Goal: Navigation & Orientation: Find specific page/section

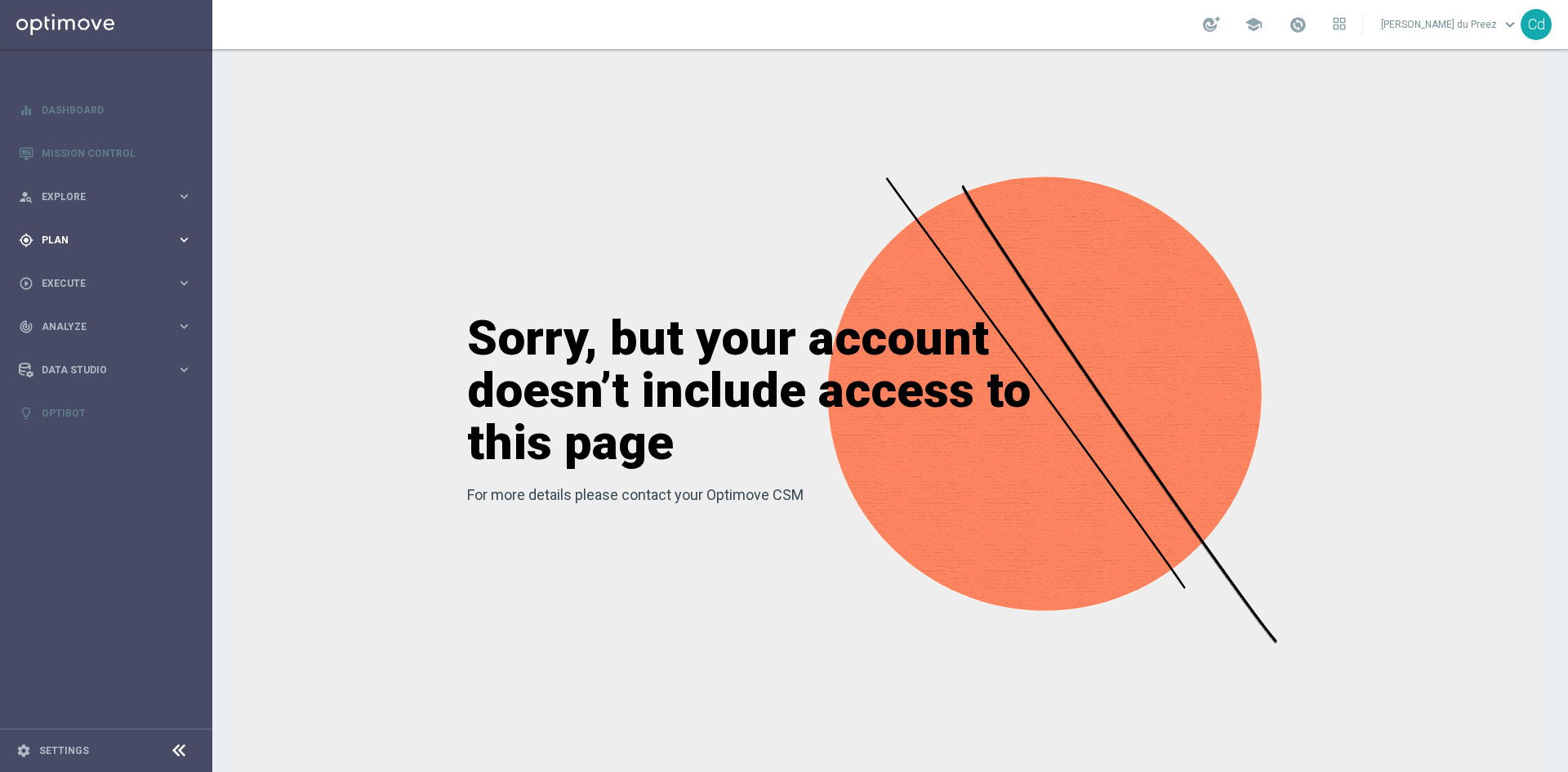
click at [77, 235] on span "Plan" at bounding box center [108, 240] width 135 height 10
click at [72, 326] on span "Templates" at bounding box center [101, 323] width 117 height 10
click at [85, 348] on link "Optimail" at bounding box center [109, 346] width 119 height 13
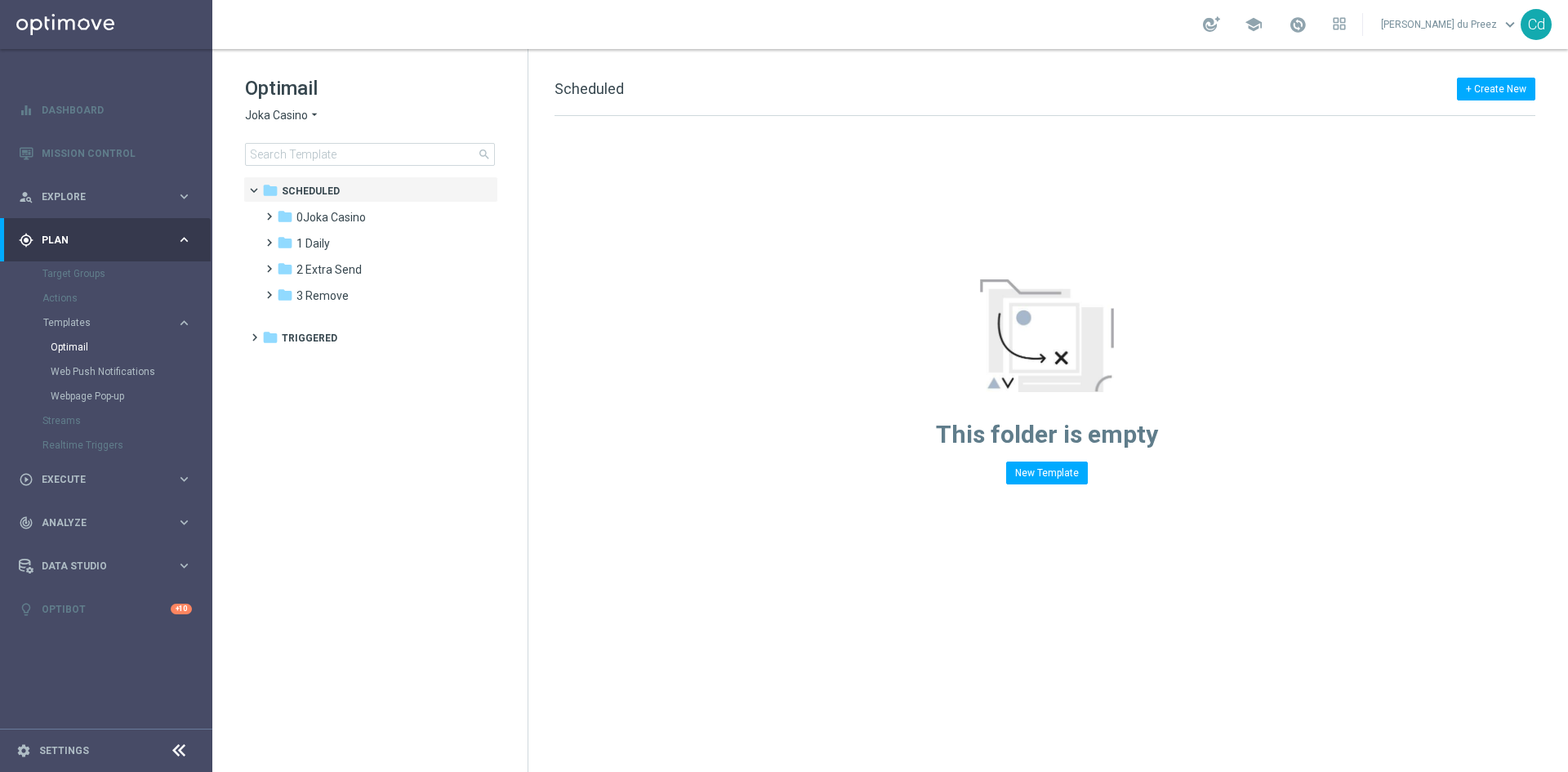
click at [262, 113] on span "Joka Casino" at bounding box center [276, 116] width 63 height 16
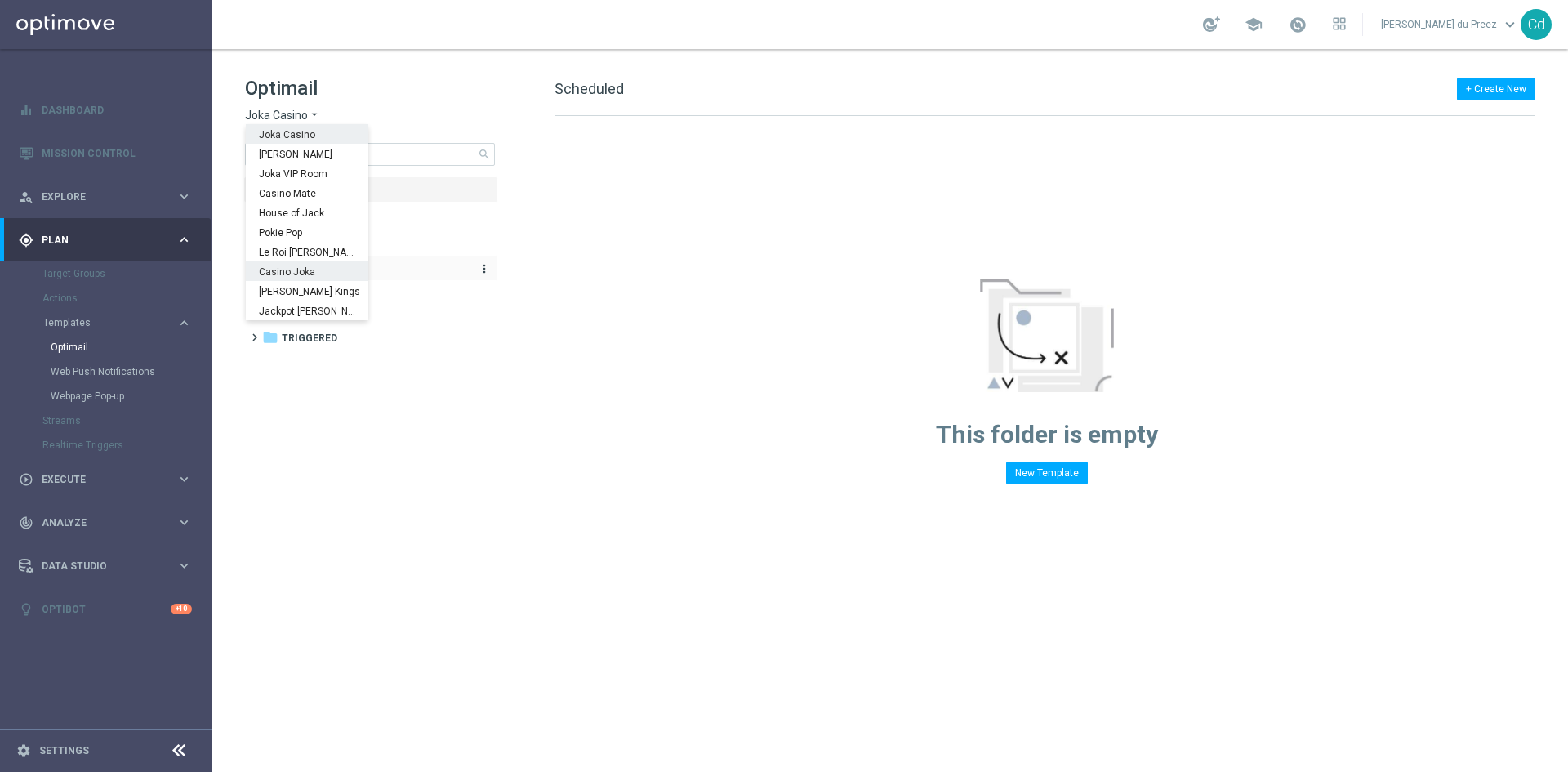
click at [0, 0] on span "Casino Joka" at bounding box center [0, 0] width 0 height 0
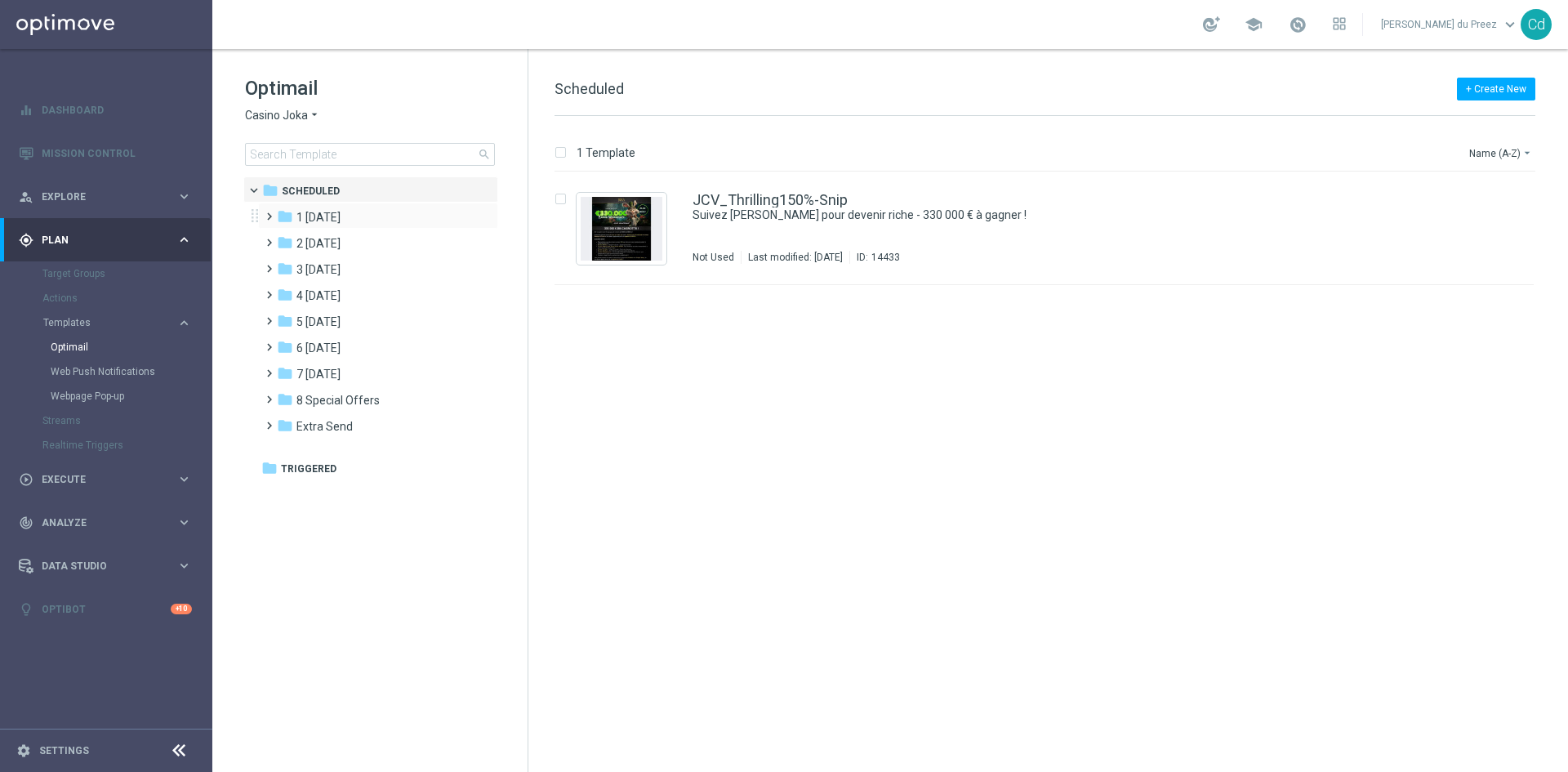
click at [270, 212] on span at bounding box center [266, 208] width 7 height 7
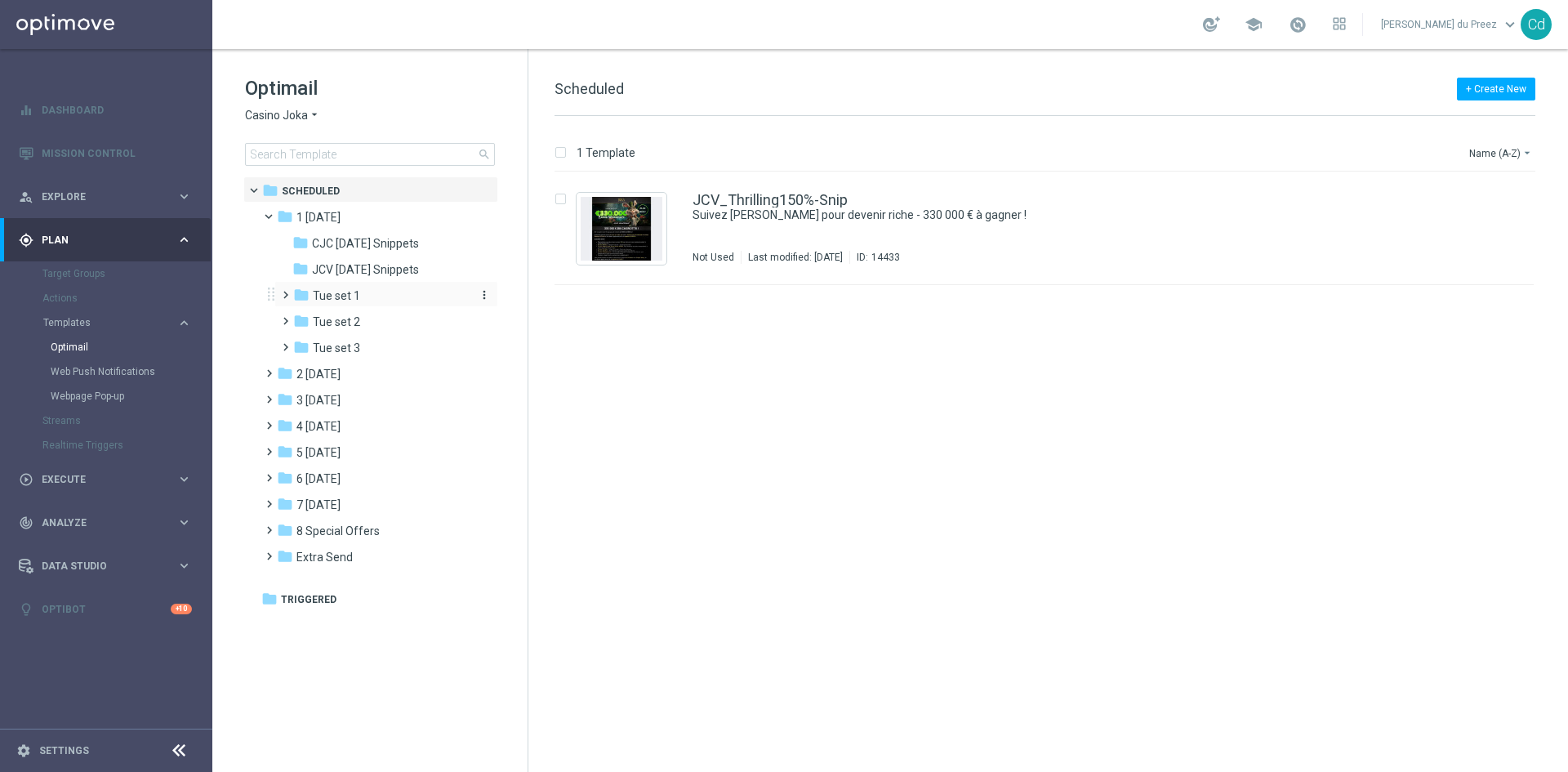
click at [342, 299] on span "Tue set 1" at bounding box center [336, 295] width 47 height 15
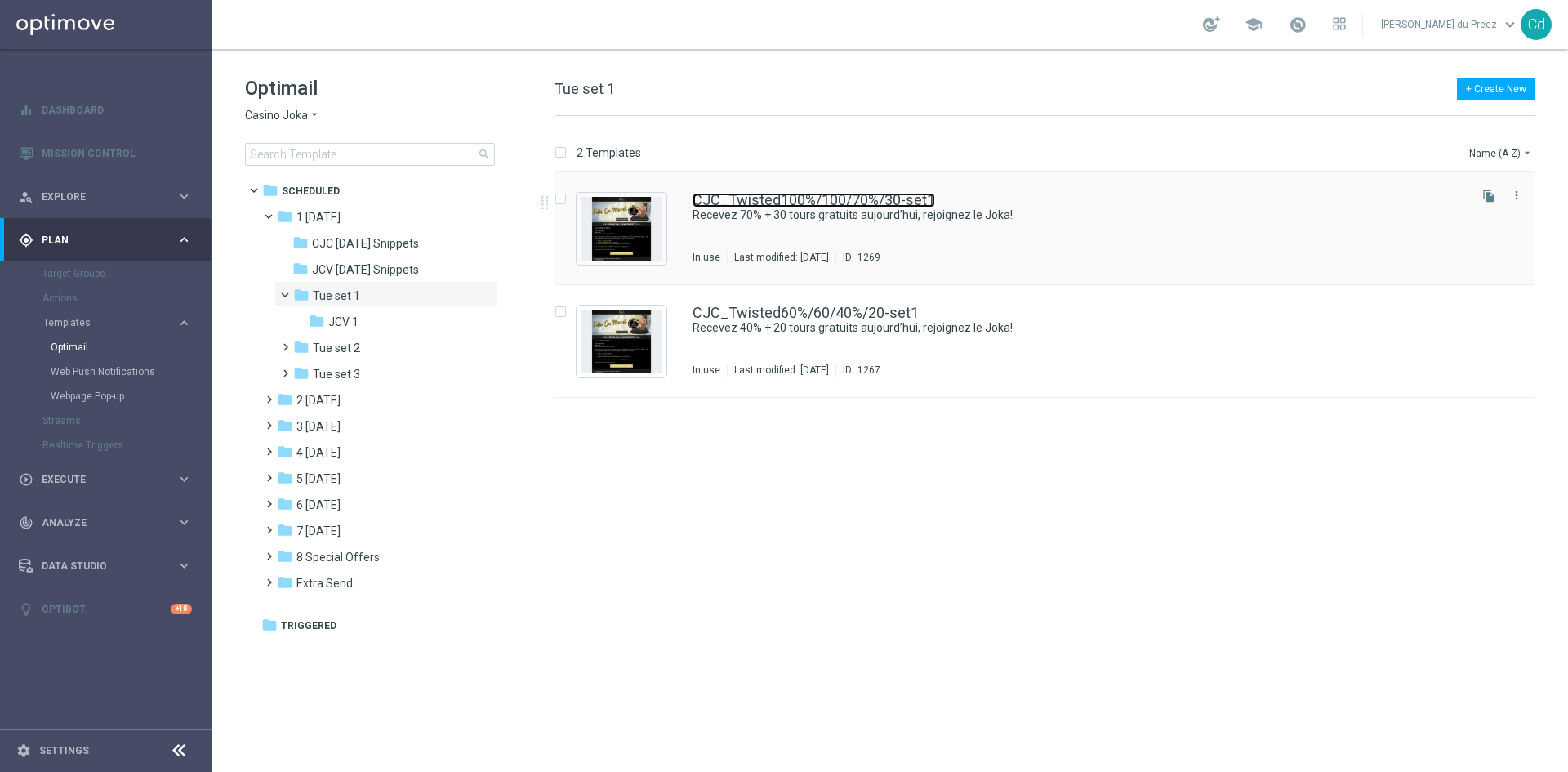
click at [873, 200] on link "CJC_Twisted100%/100/70%/30-set1" at bounding box center [814, 200] width 243 height 15
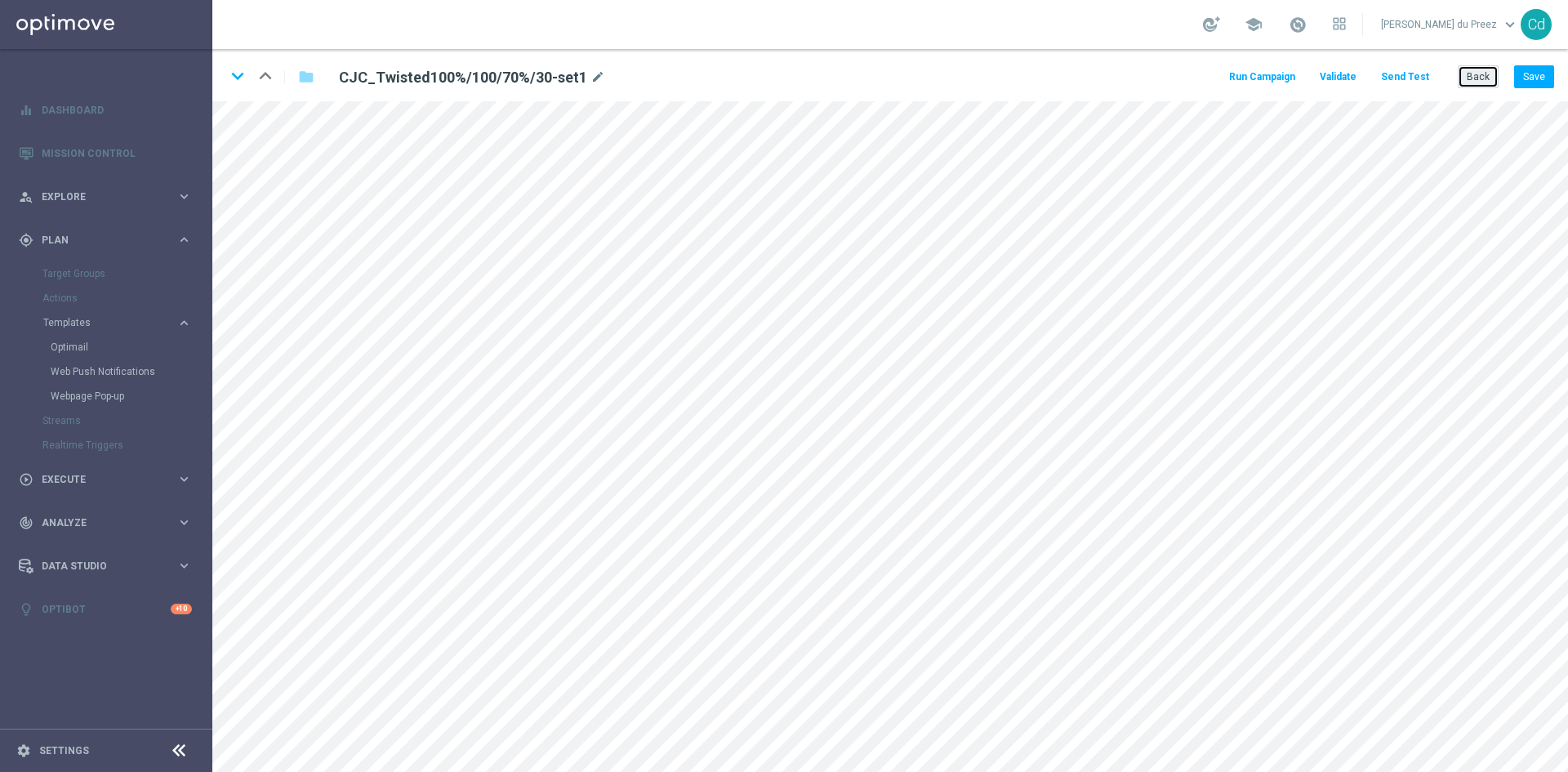
click at [1480, 77] on button "Back" at bounding box center [1478, 76] width 41 height 23
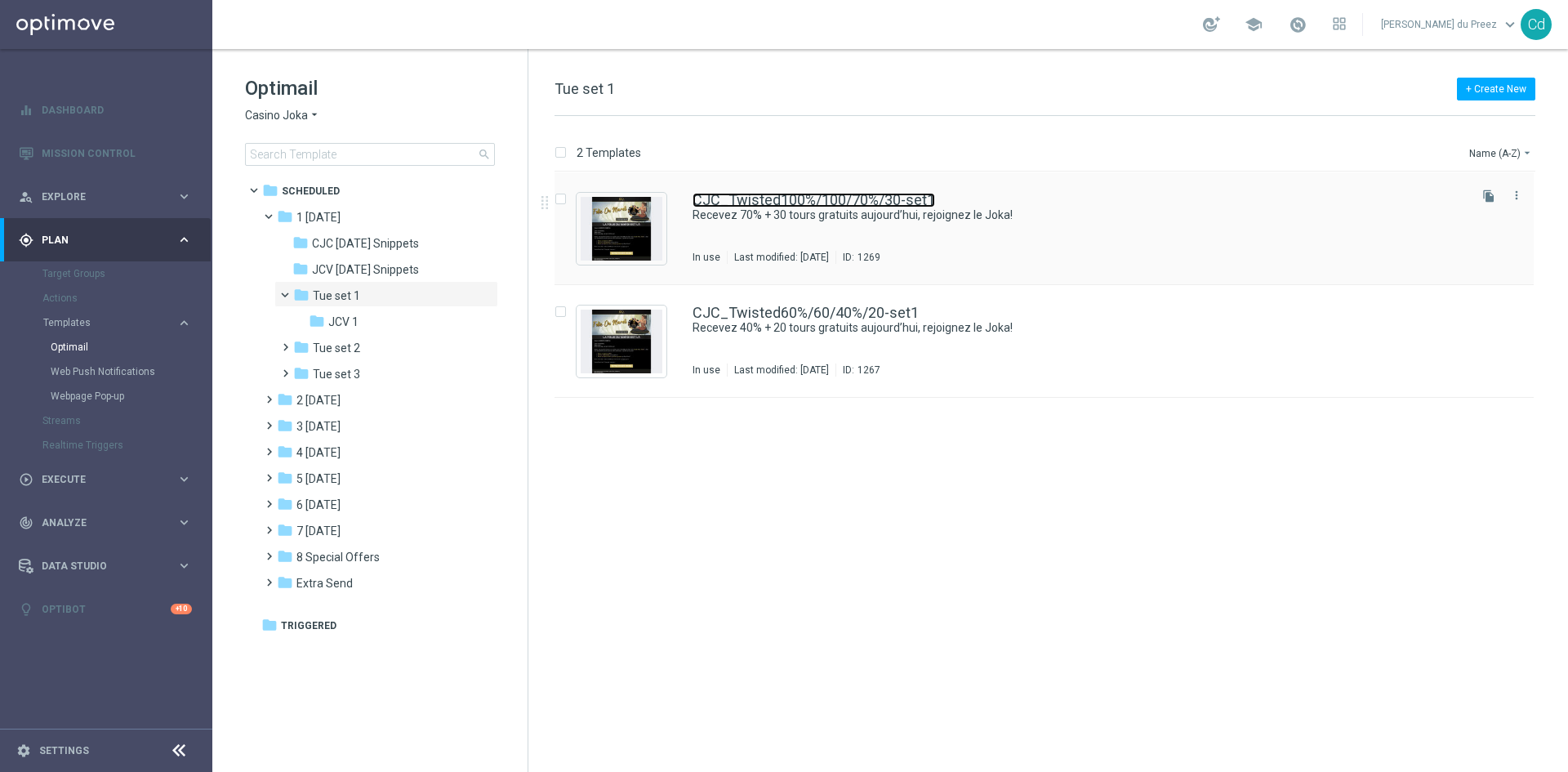
click at [881, 197] on link "CJC_Twisted100%/100/70%/30-set1" at bounding box center [814, 200] width 243 height 15
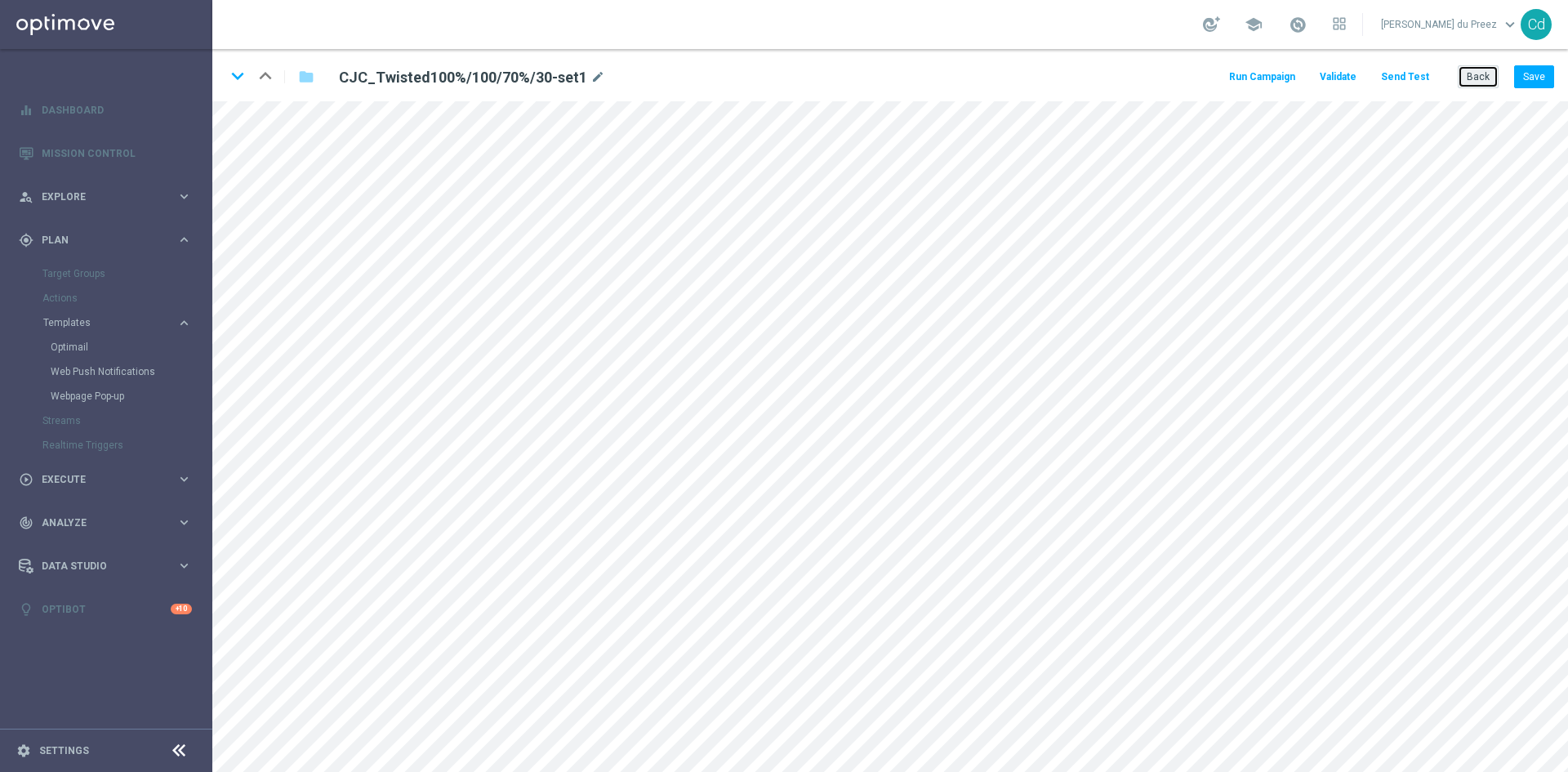
click at [1481, 79] on button "Back" at bounding box center [1478, 76] width 41 height 23
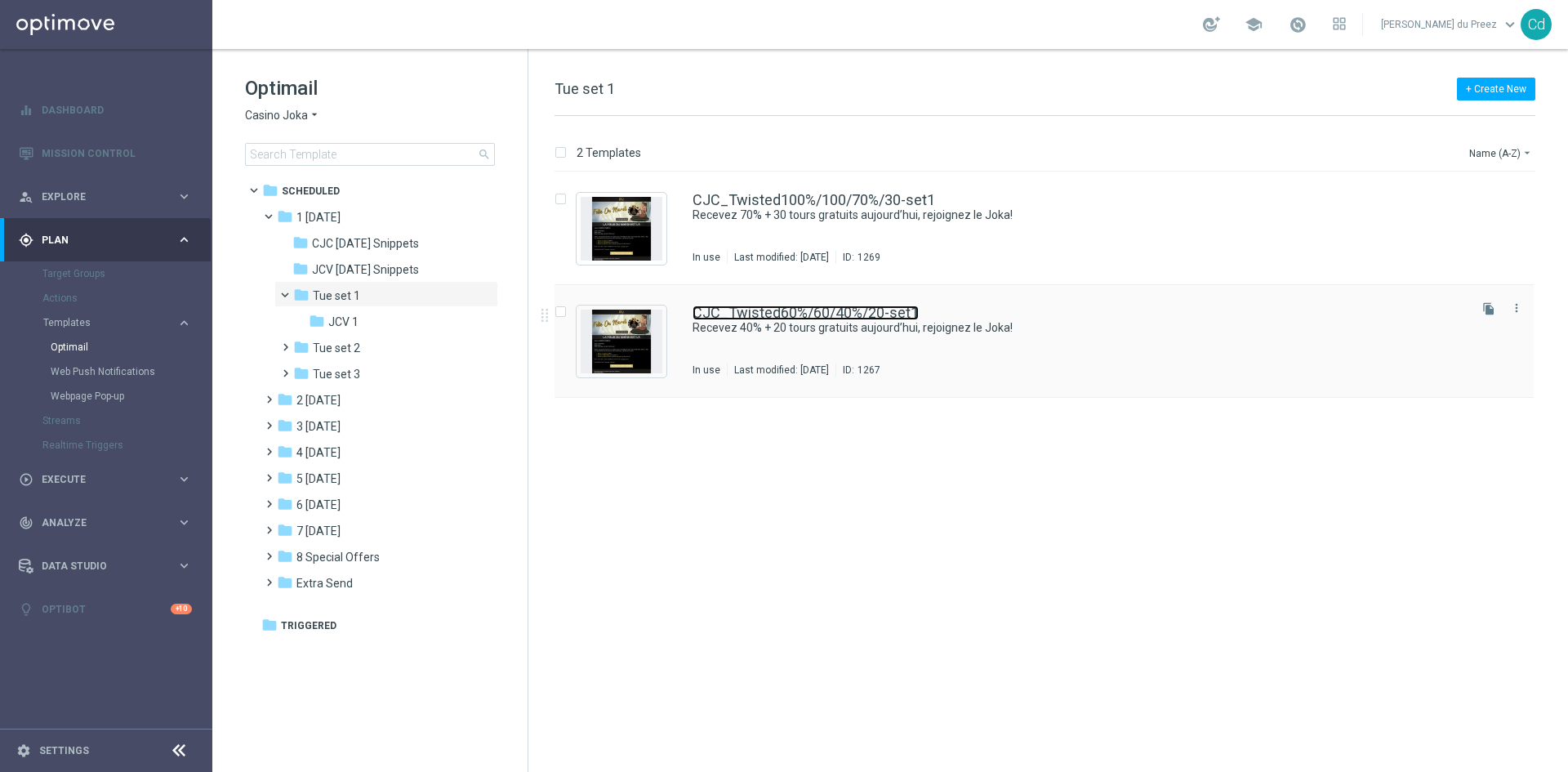
click at [767, 309] on link "CJC_Twisted60%/60/40%/20-set1" at bounding box center [806, 313] width 226 height 15
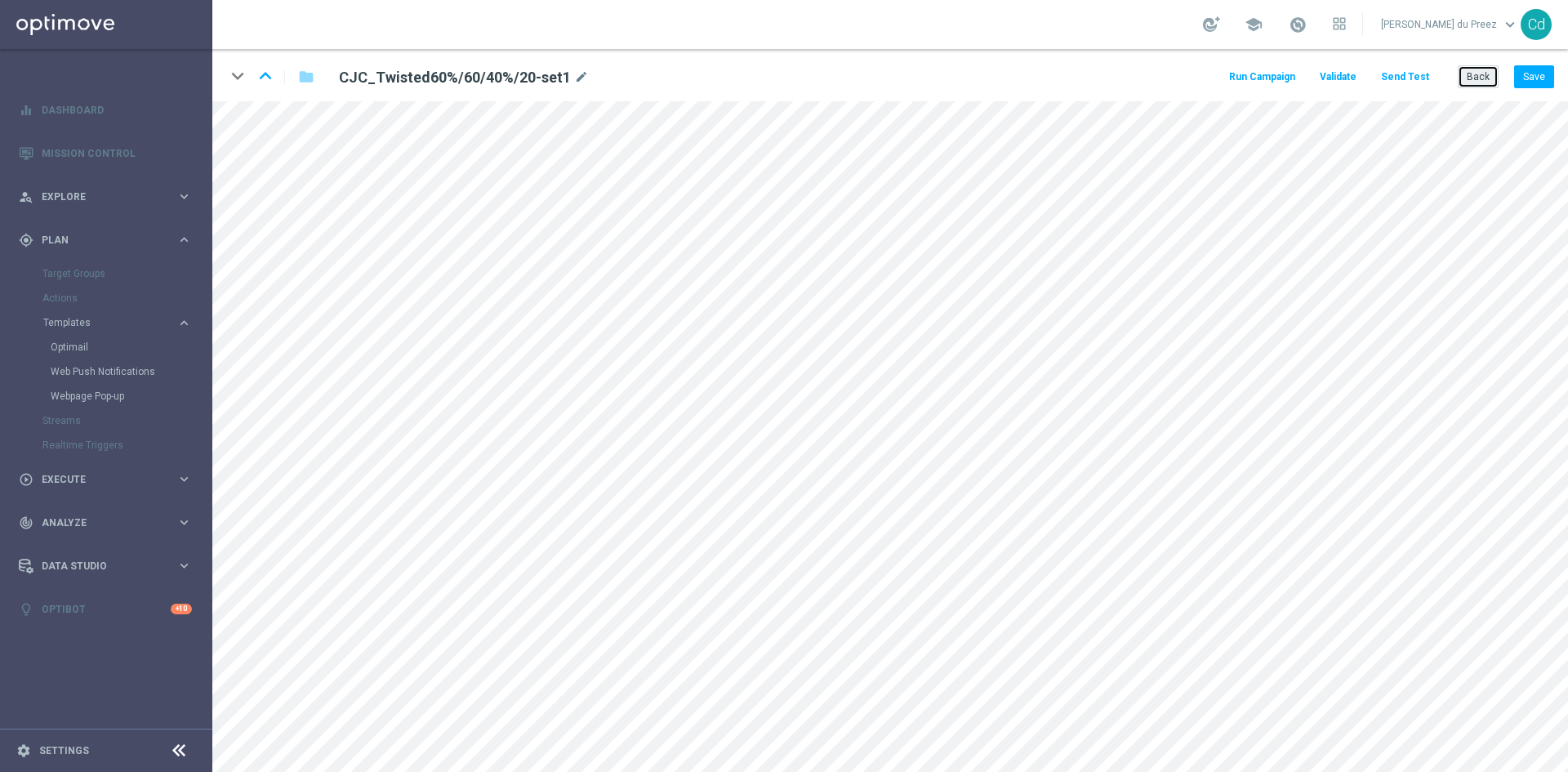
click at [1482, 78] on button "Back" at bounding box center [1478, 76] width 41 height 23
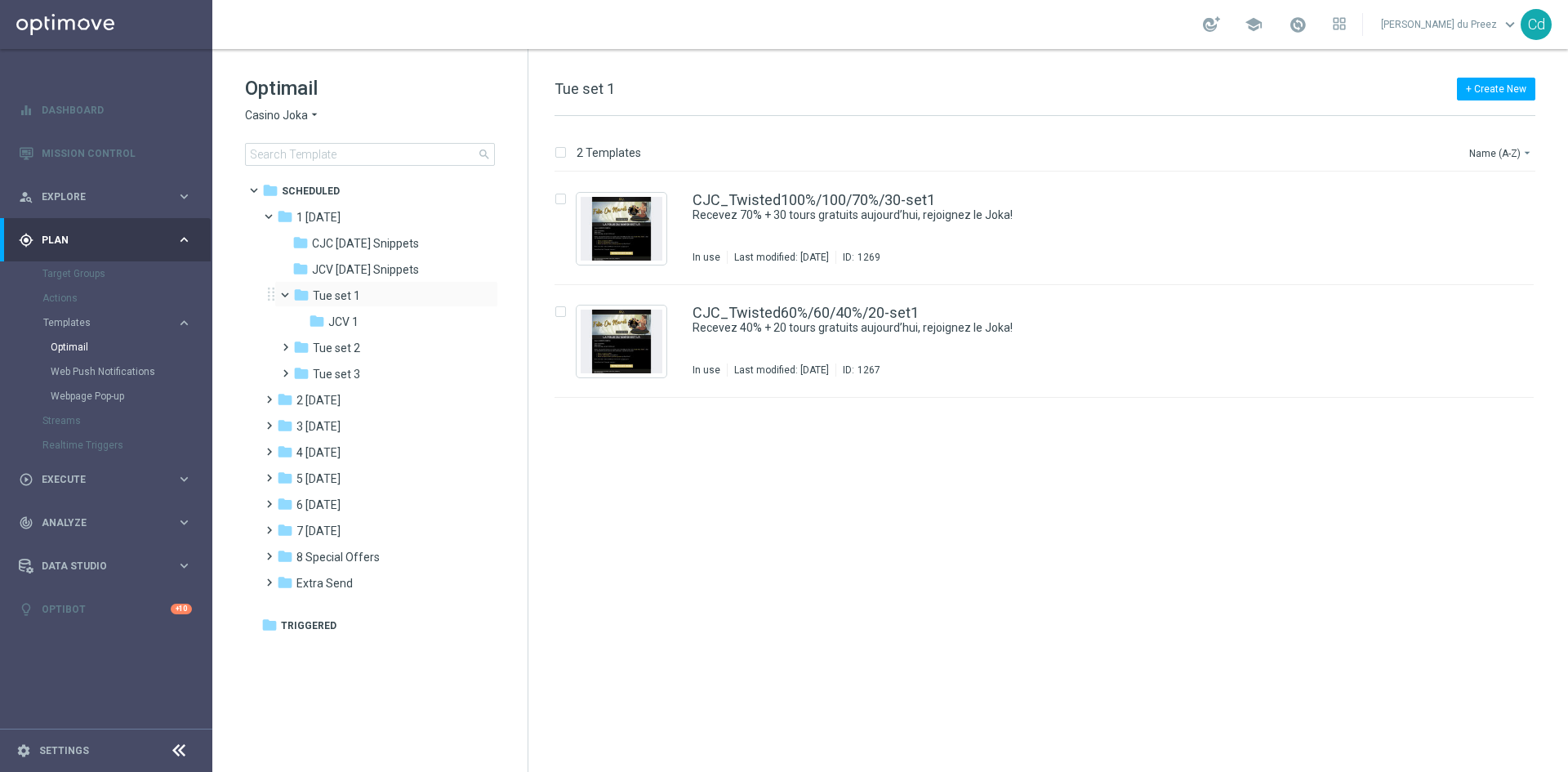
click at [289, 291] on span at bounding box center [292, 290] width 7 height 7
click at [272, 216] on span at bounding box center [275, 212] width 7 height 7
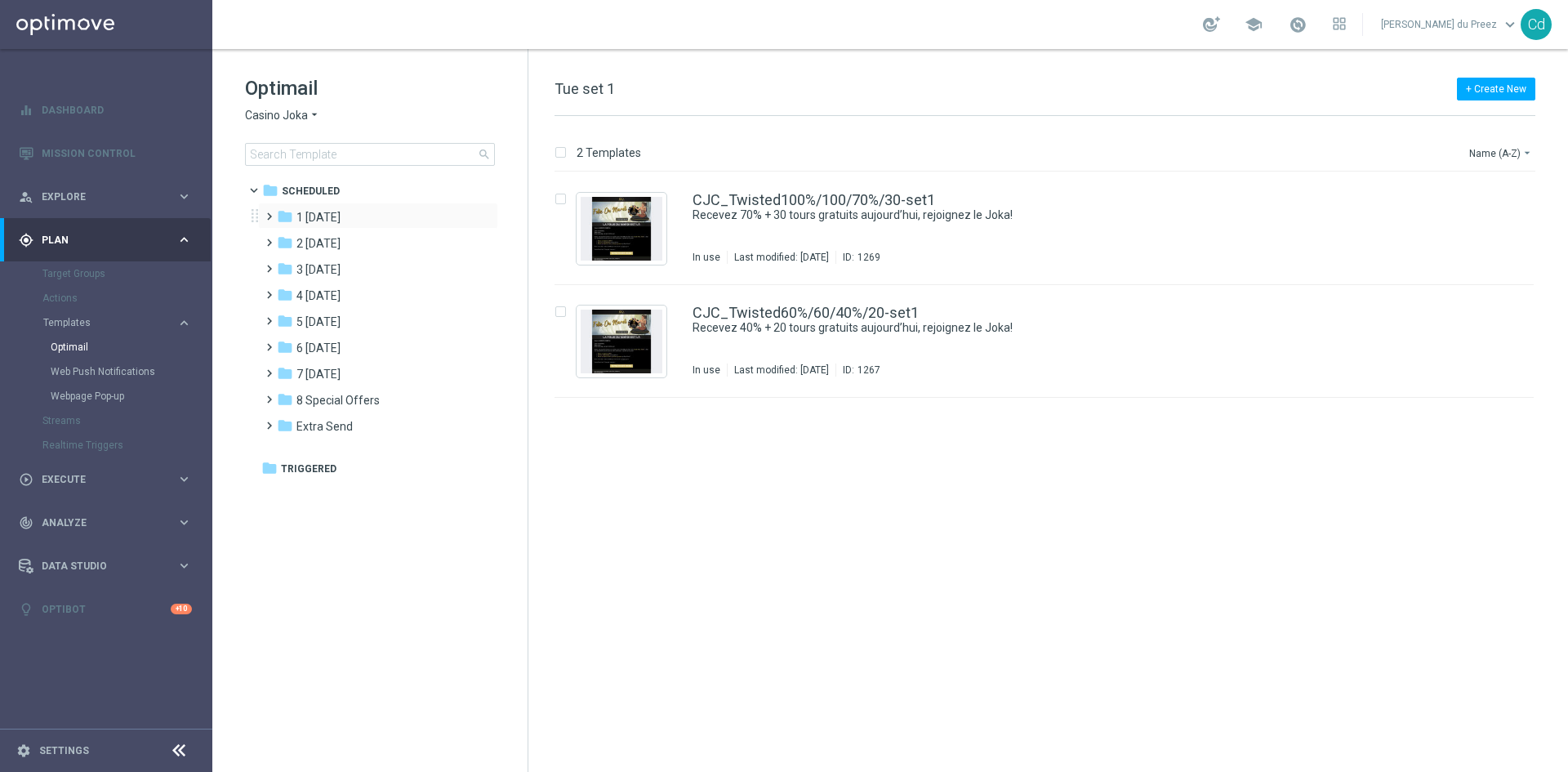
click at [270, 212] on span at bounding box center [266, 208] width 7 height 7
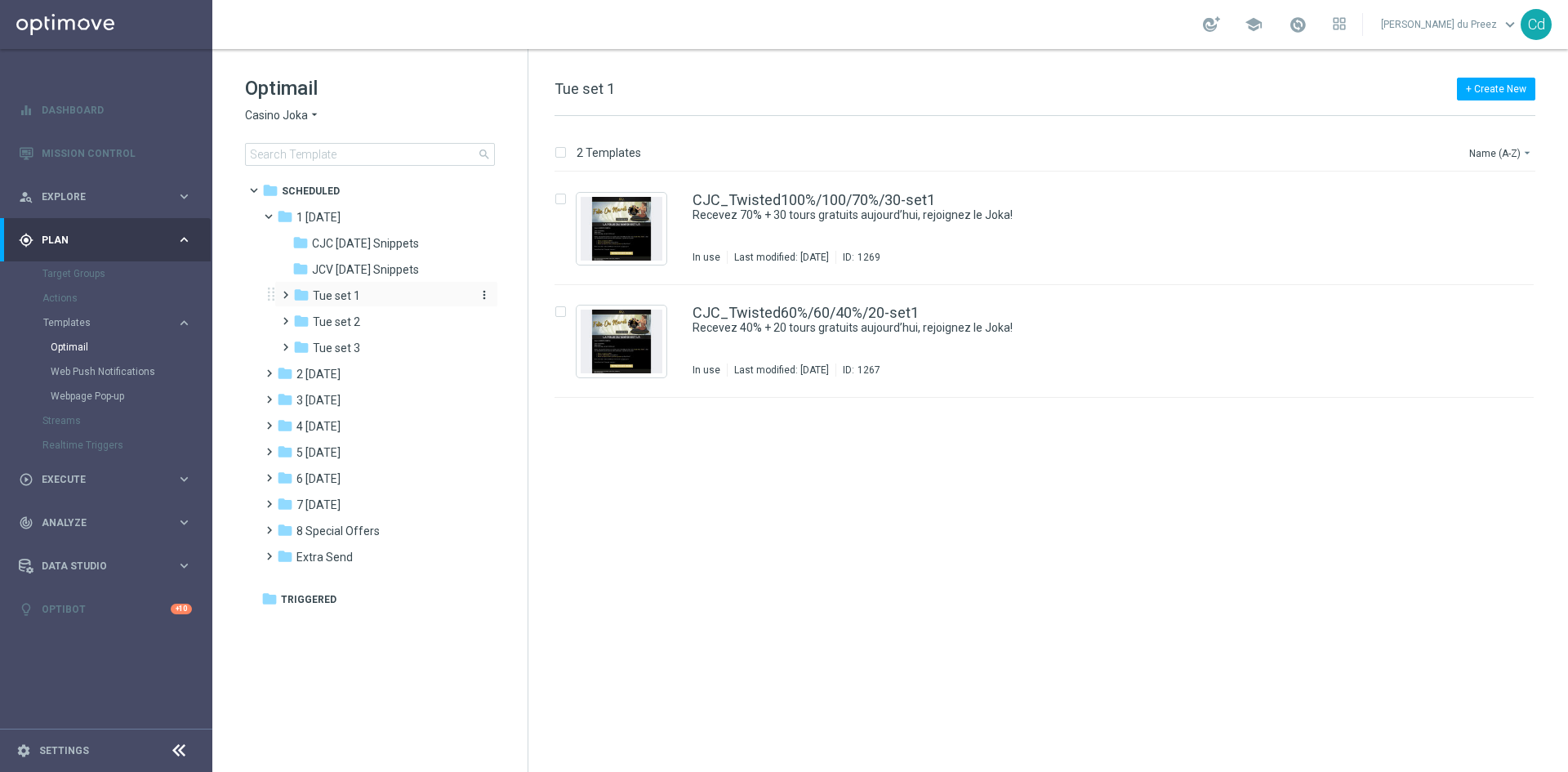
click at [384, 295] on div "folder Tue set 1" at bounding box center [380, 295] width 174 height 19
click at [371, 321] on div "folder JCV 1" at bounding box center [390, 322] width 161 height 19
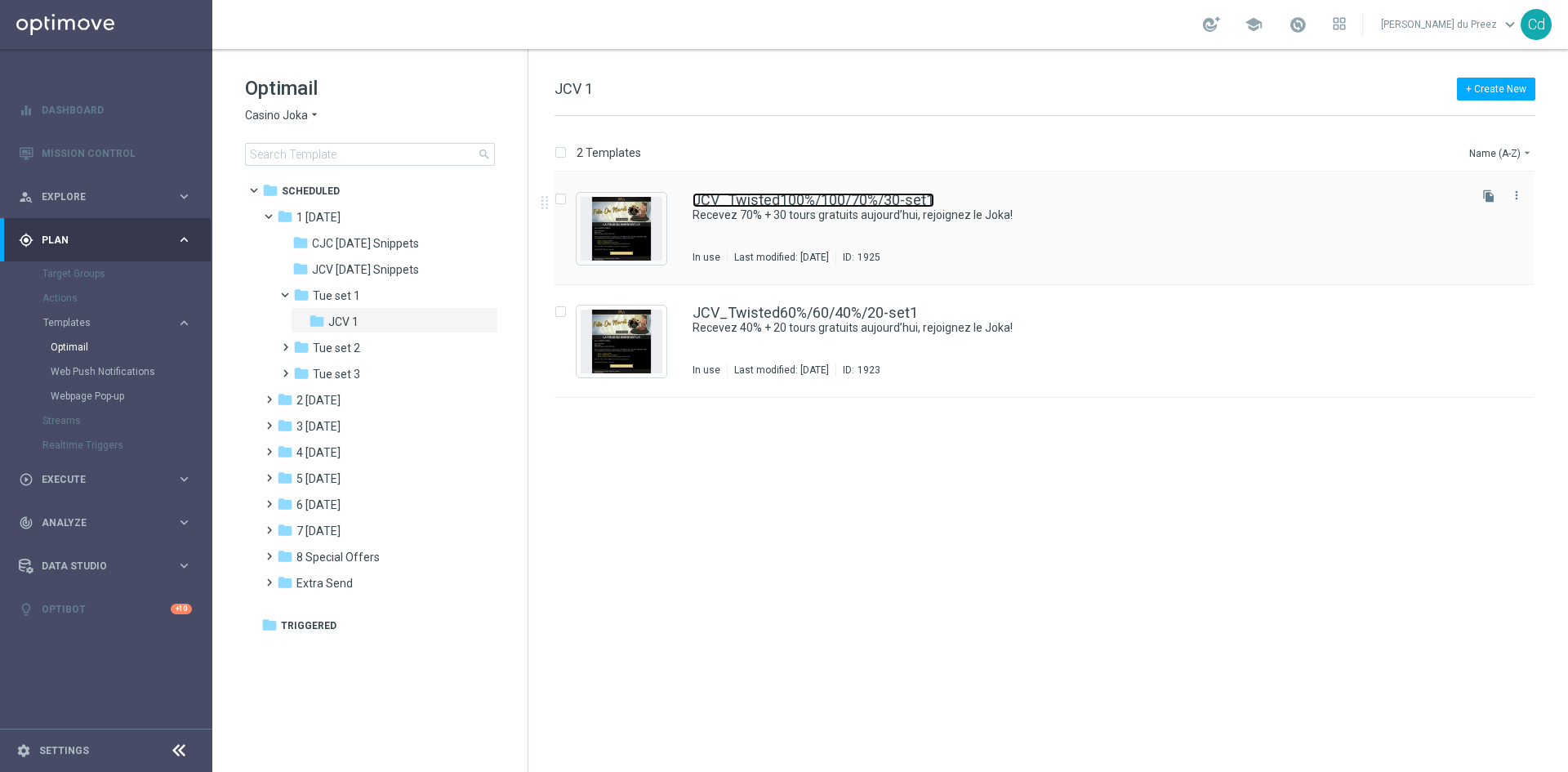
click at [784, 197] on link "JCV_Twisted100%/100/70%/30-set1" at bounding box center [814, 200] width 242 height 15
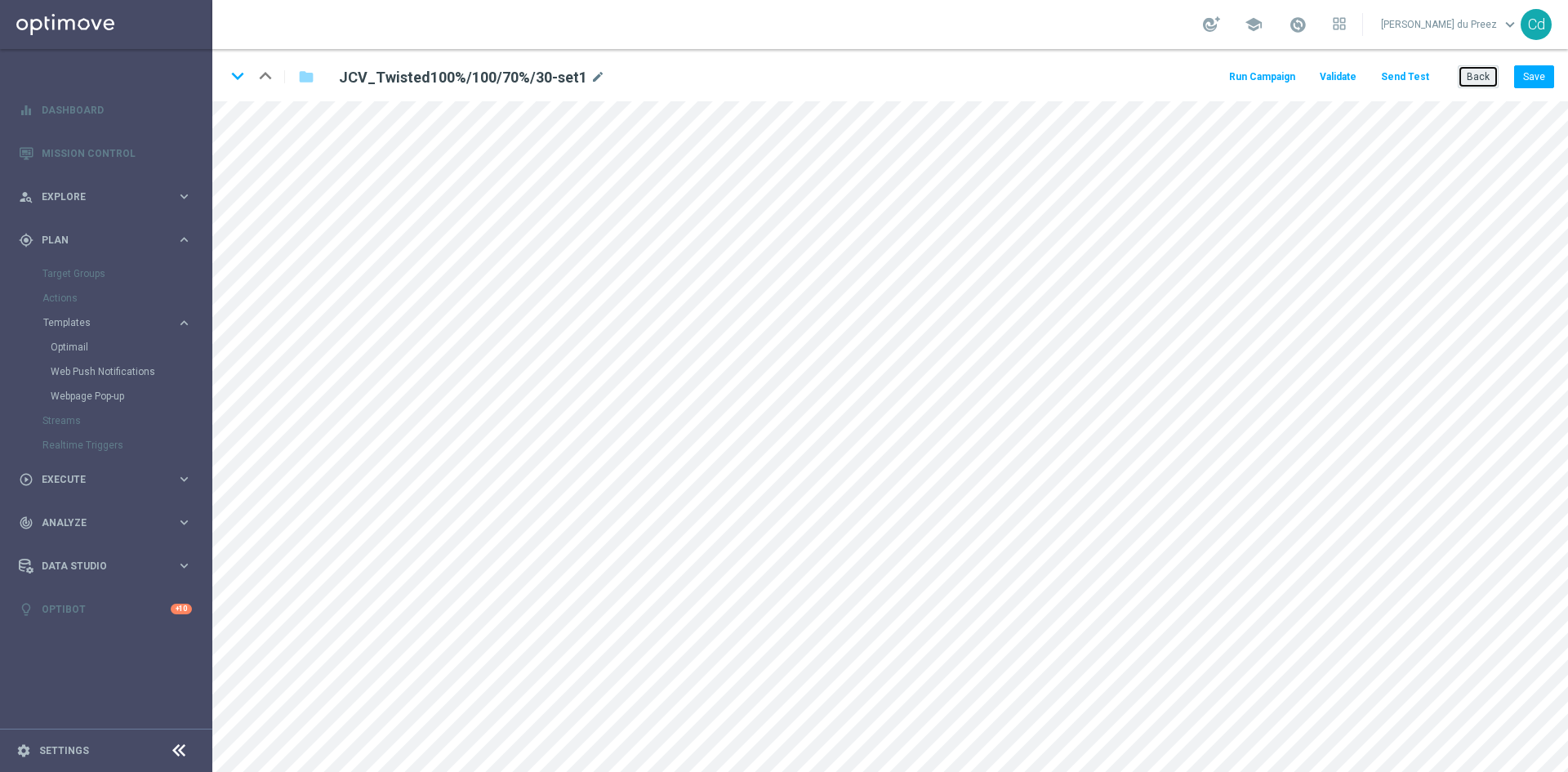
click at [1474, 75] on button "Back" at bounding box center [1478, 76] width 41 height 23
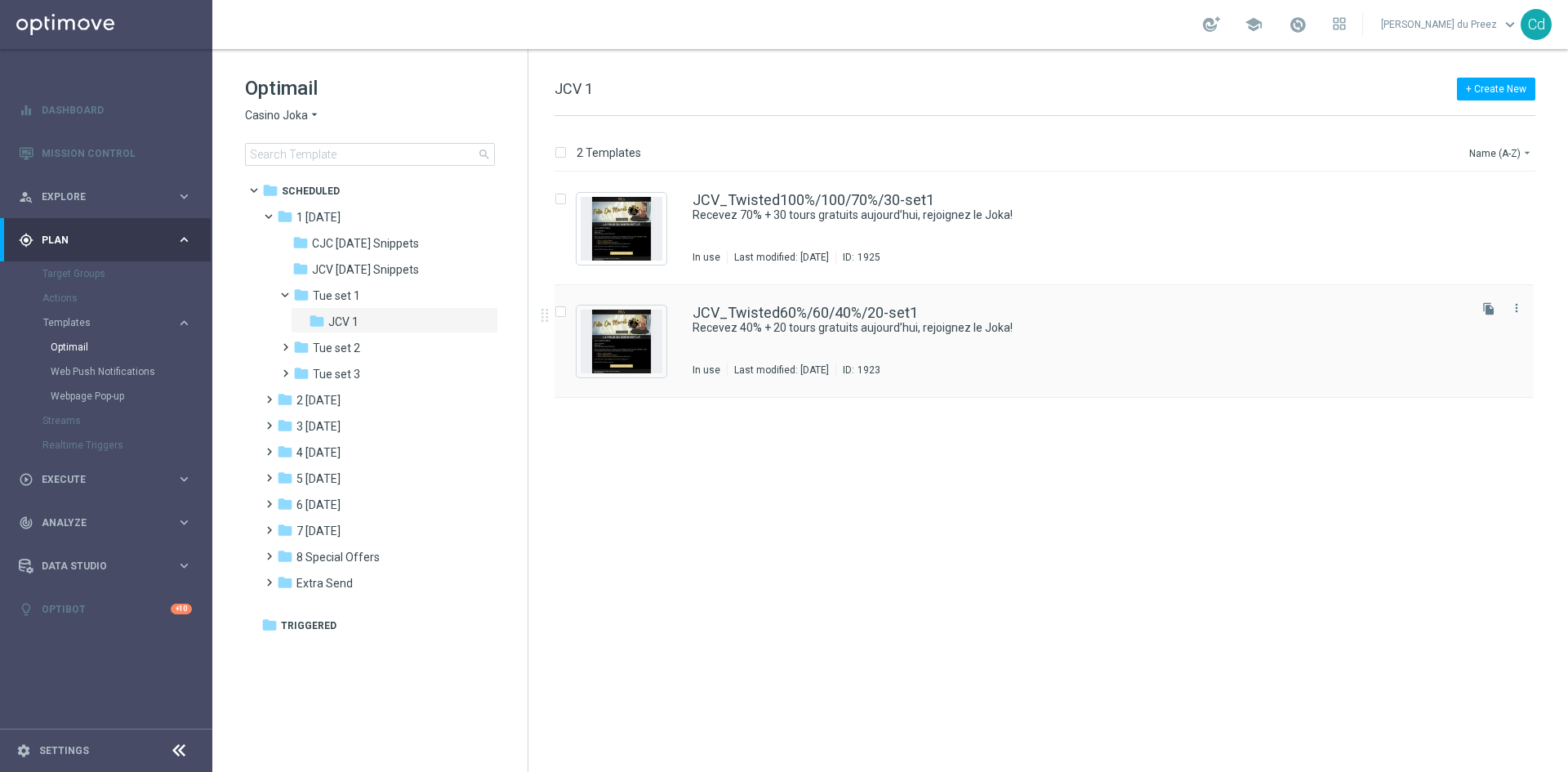
click at [811, 305] on div "JCV_Twisted60%/60/40%/20-set1 Recevez 40% + 20 tours gratuits aujourd’hui, rejo…" at bounding box center [1045, 341] width 980 height 113
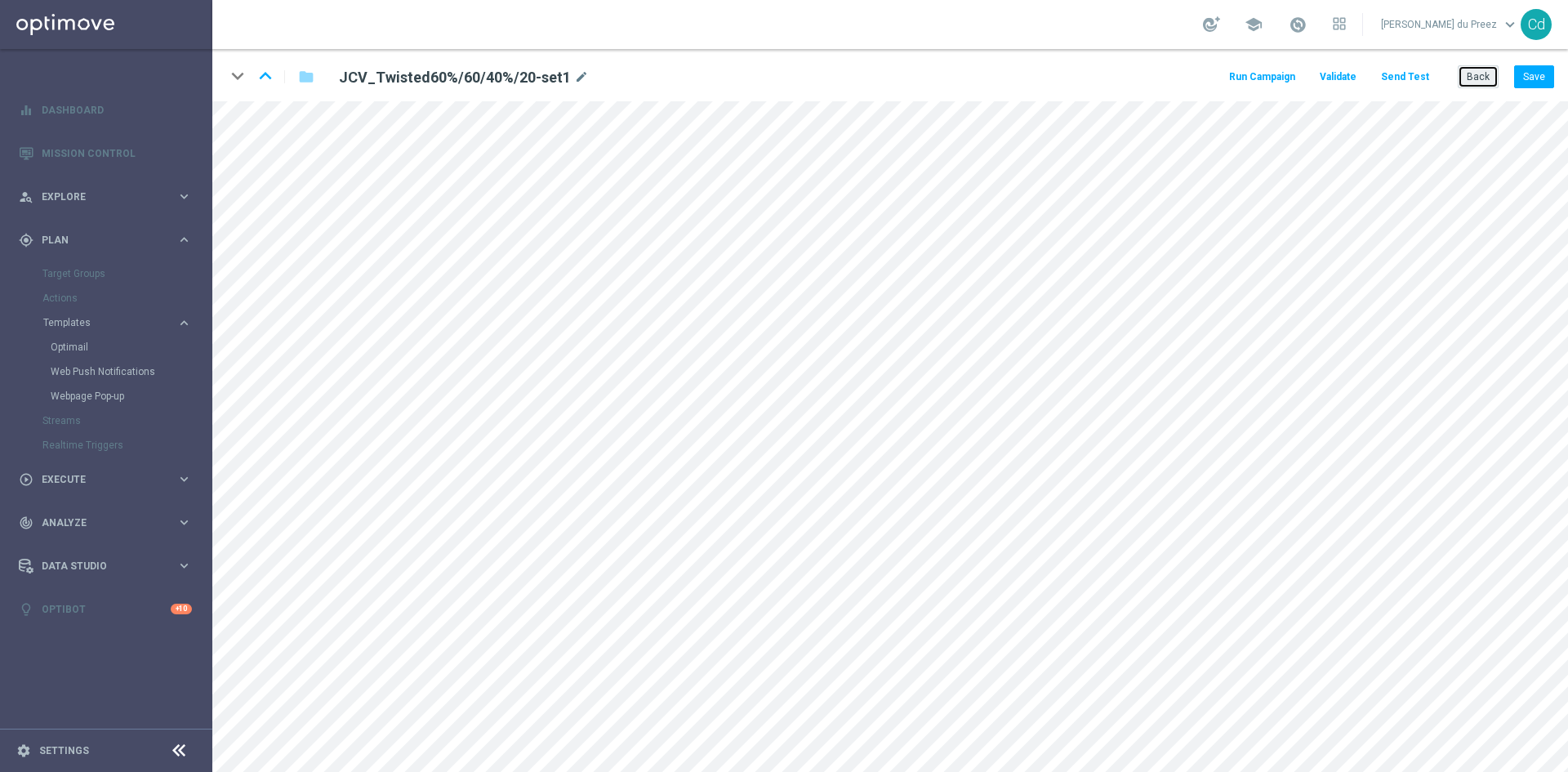
click at [1477, 83] on button "Back" at bounding box center [1478, 76] width 41 height 23
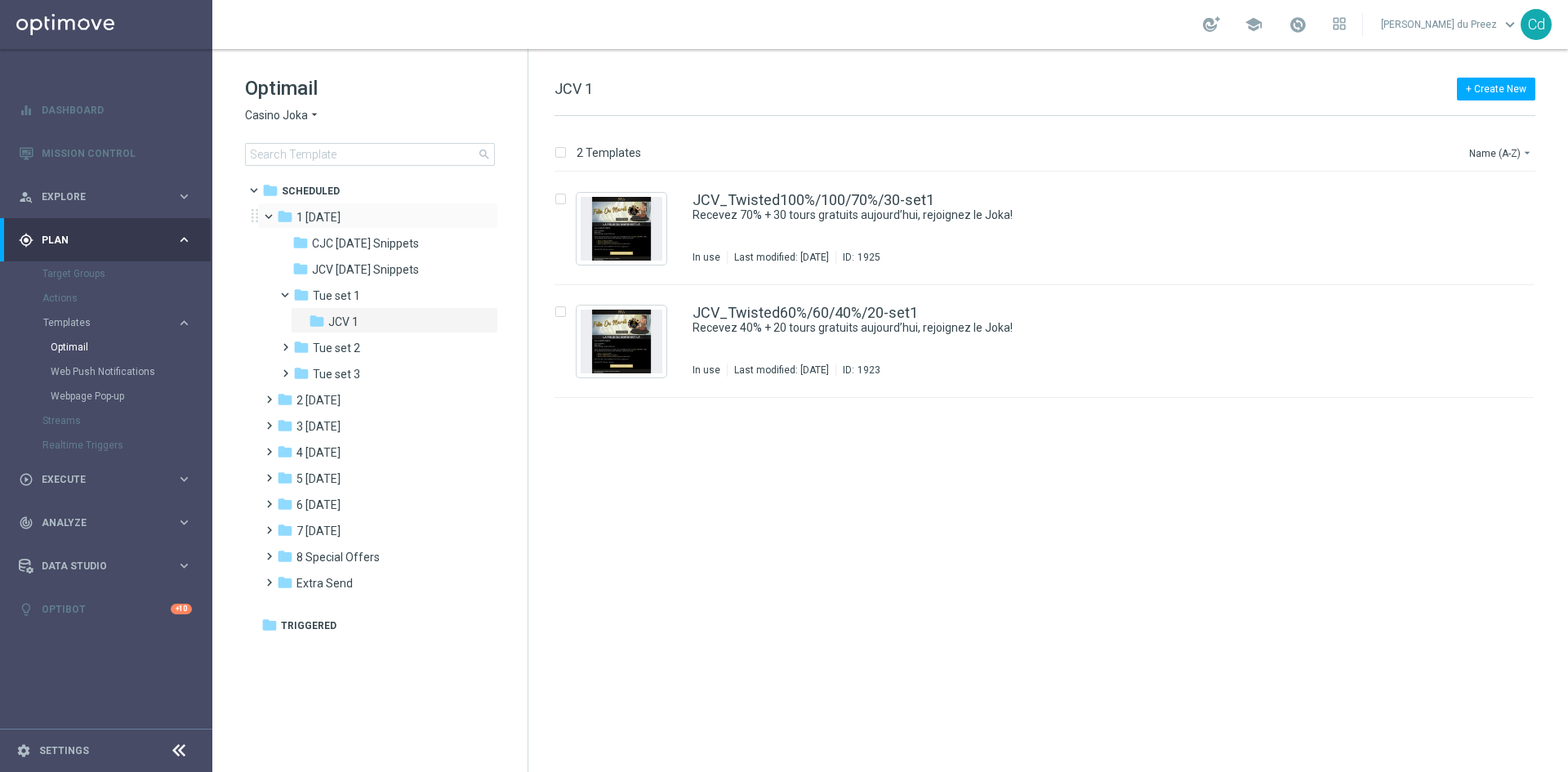
click at [272, 214] on span at bounding box center [275, 212] width 7 height 7
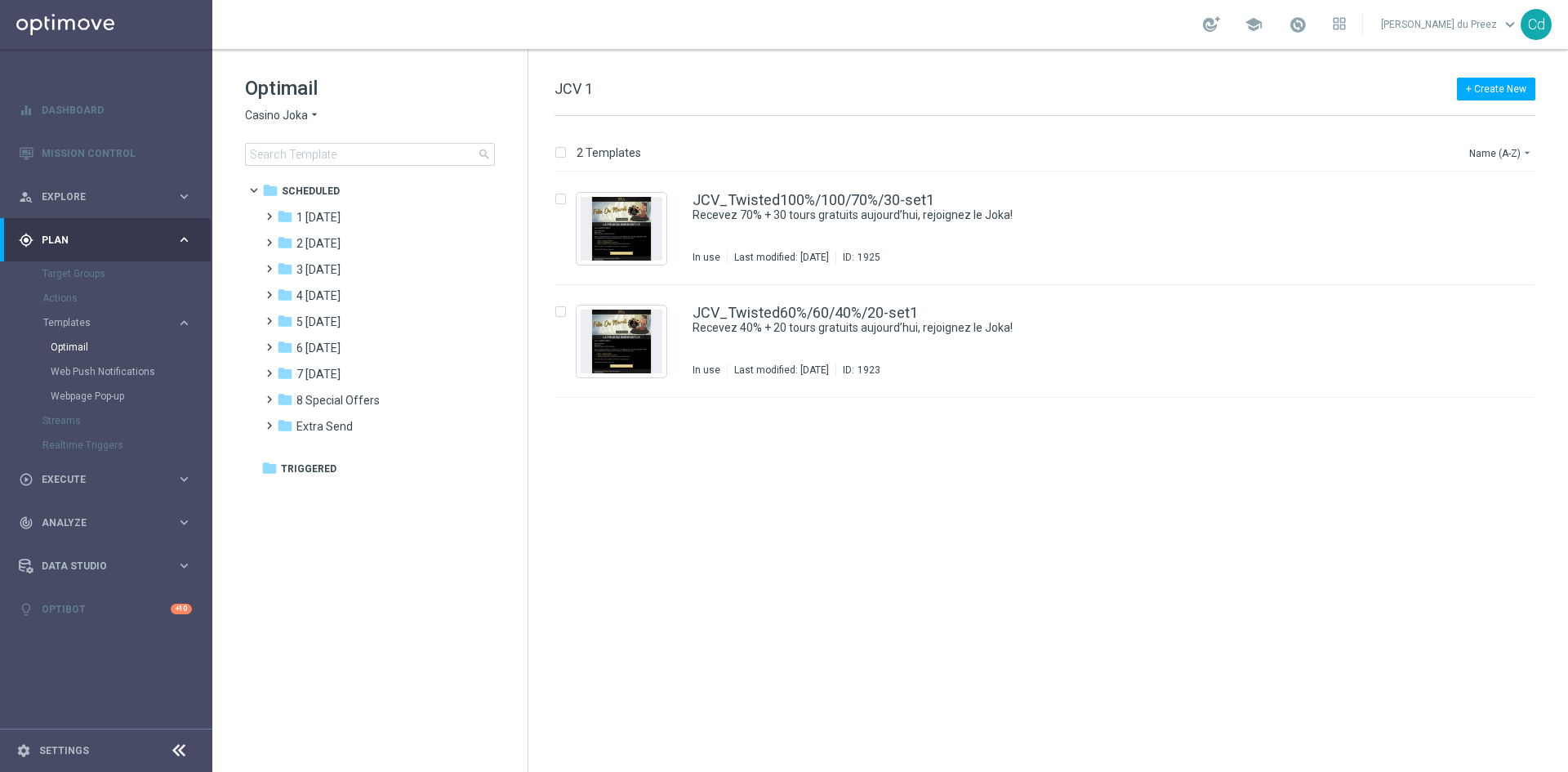
click at [253, 113] on span "Casino Joka" at bounding box center [276, 116] width 63 height 16
click at [0, 0] on span "Le Roi [PERSON_NAME]" at bounding box center [0, 0] width 0 height 0
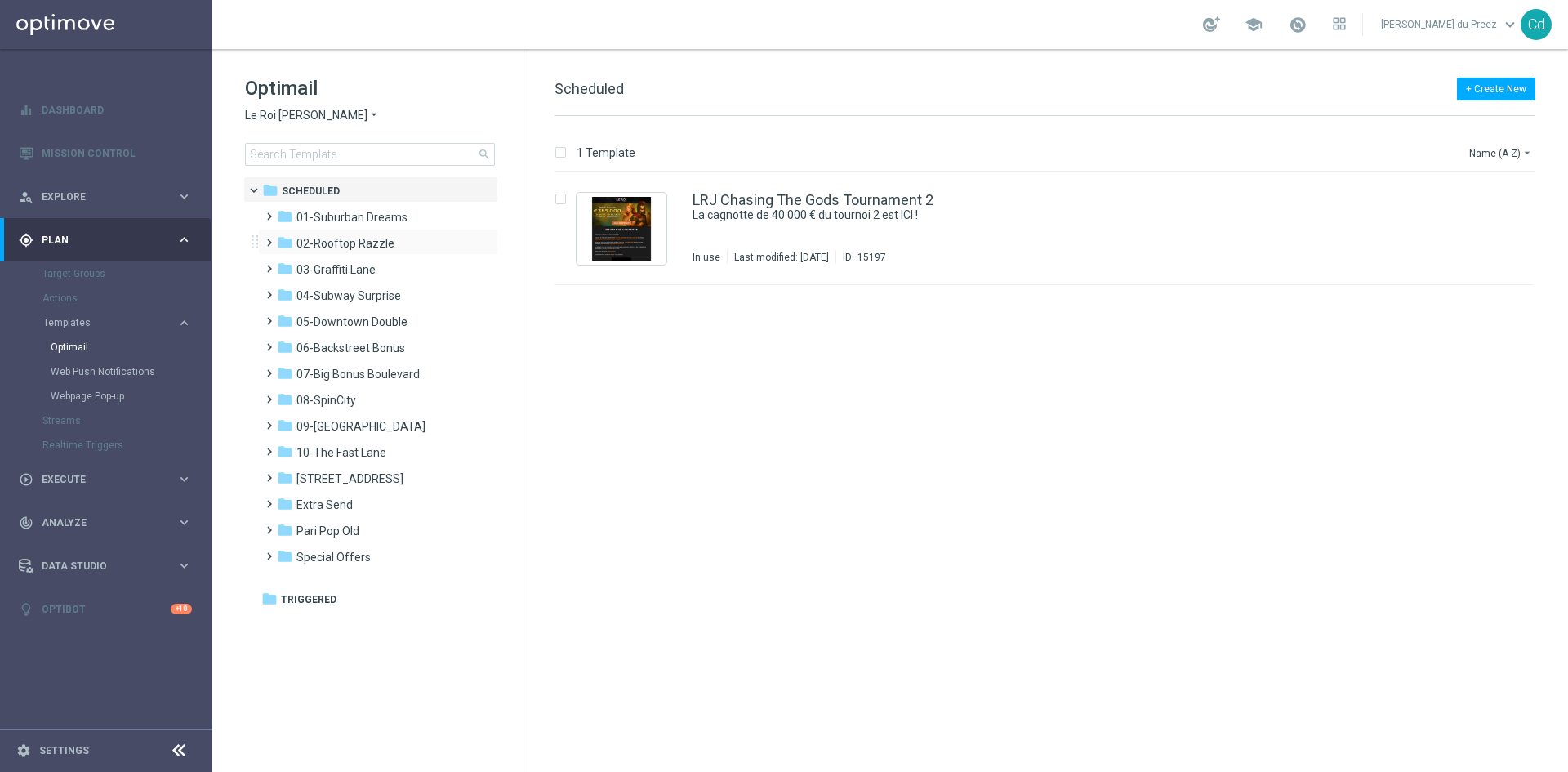
click at [270, 238] on span at bounding box center [266, 235] width 7 height 7
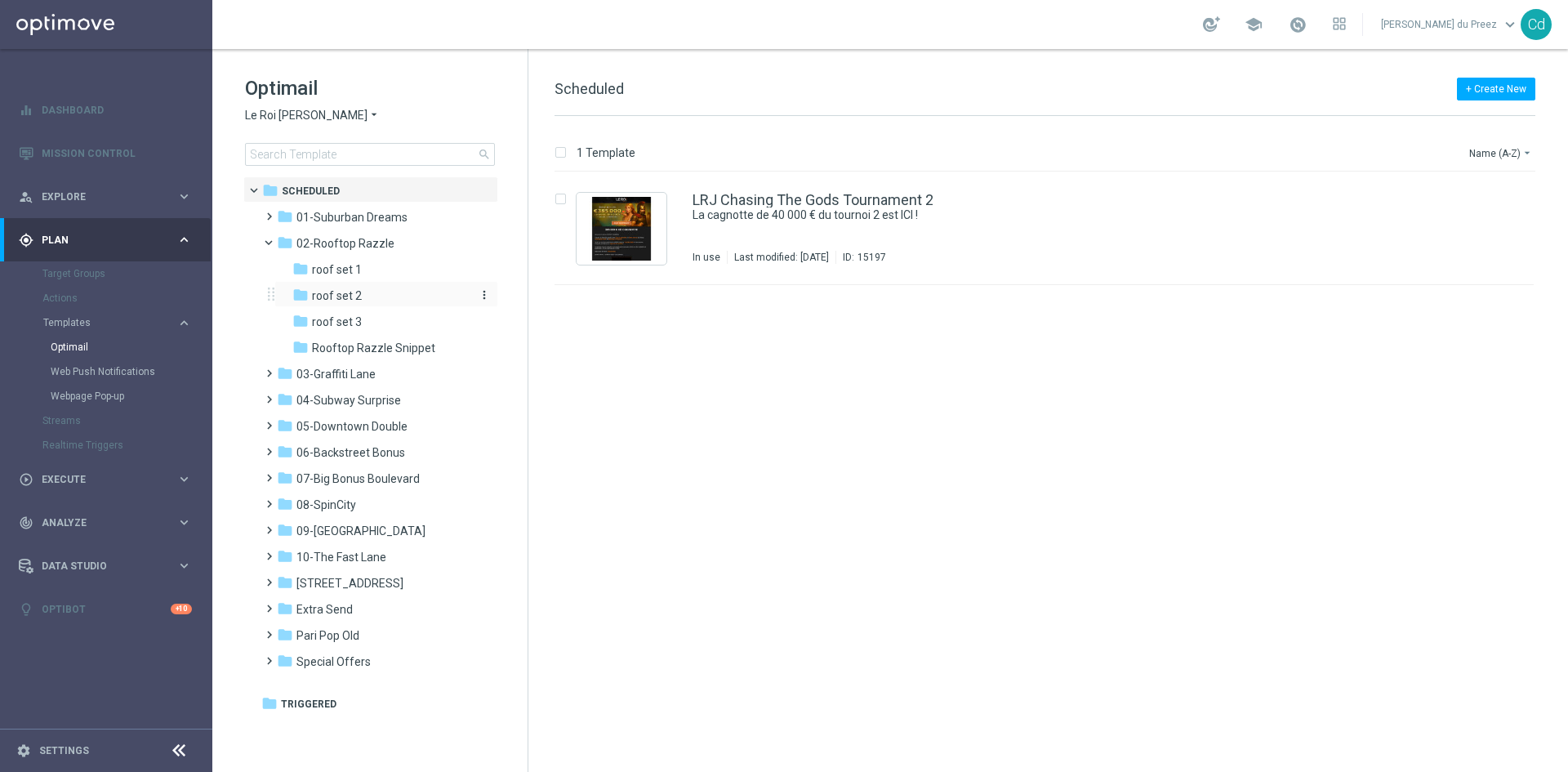
click at [349, 291] on span "roof set 2" at bounding box center [336, 295] width 50 height 15
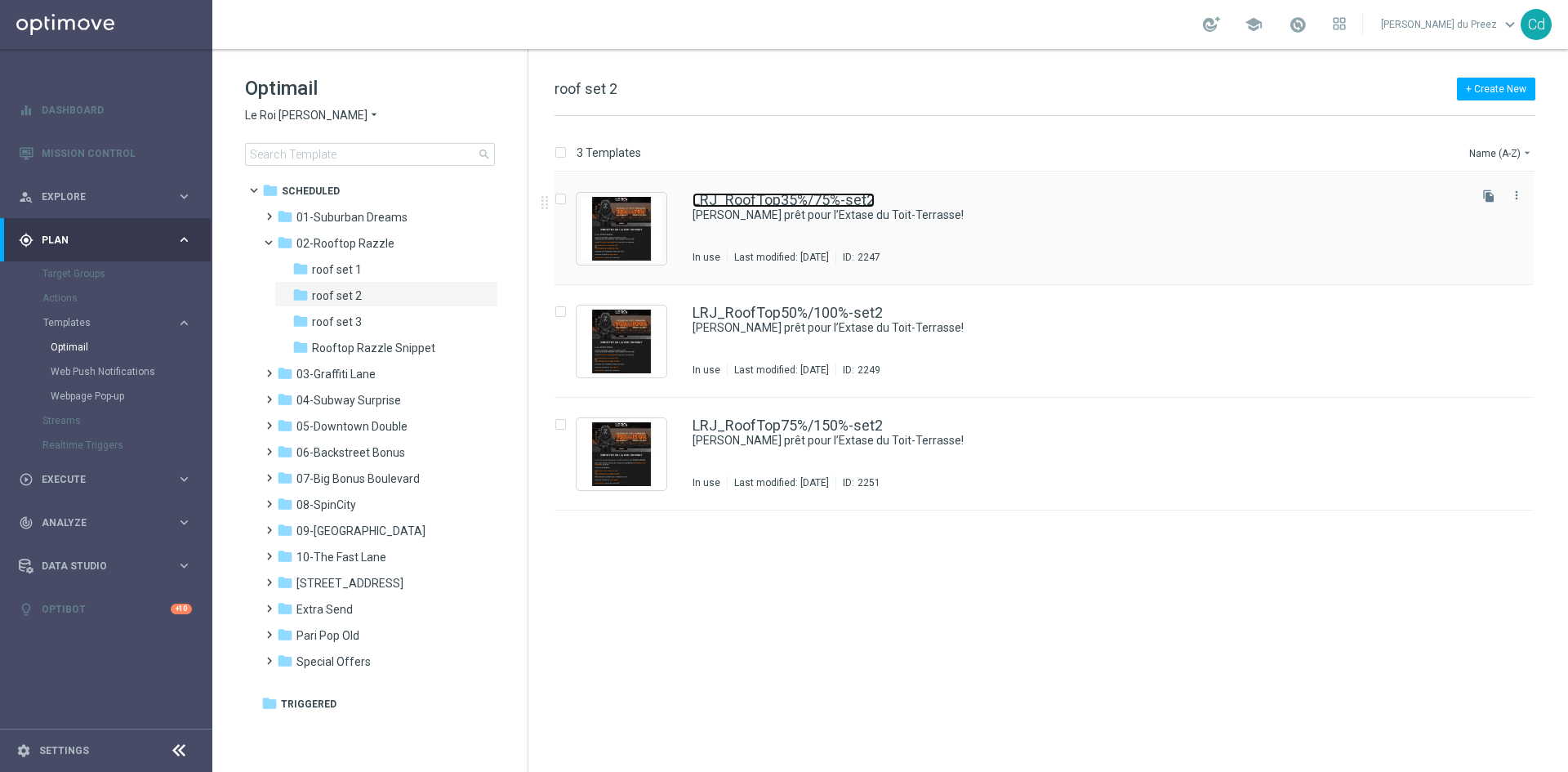
click at [812, 194] on link "LRJ_RoofTop35%/75%-set2" at bounding box center [783, 200] width 182 height 15
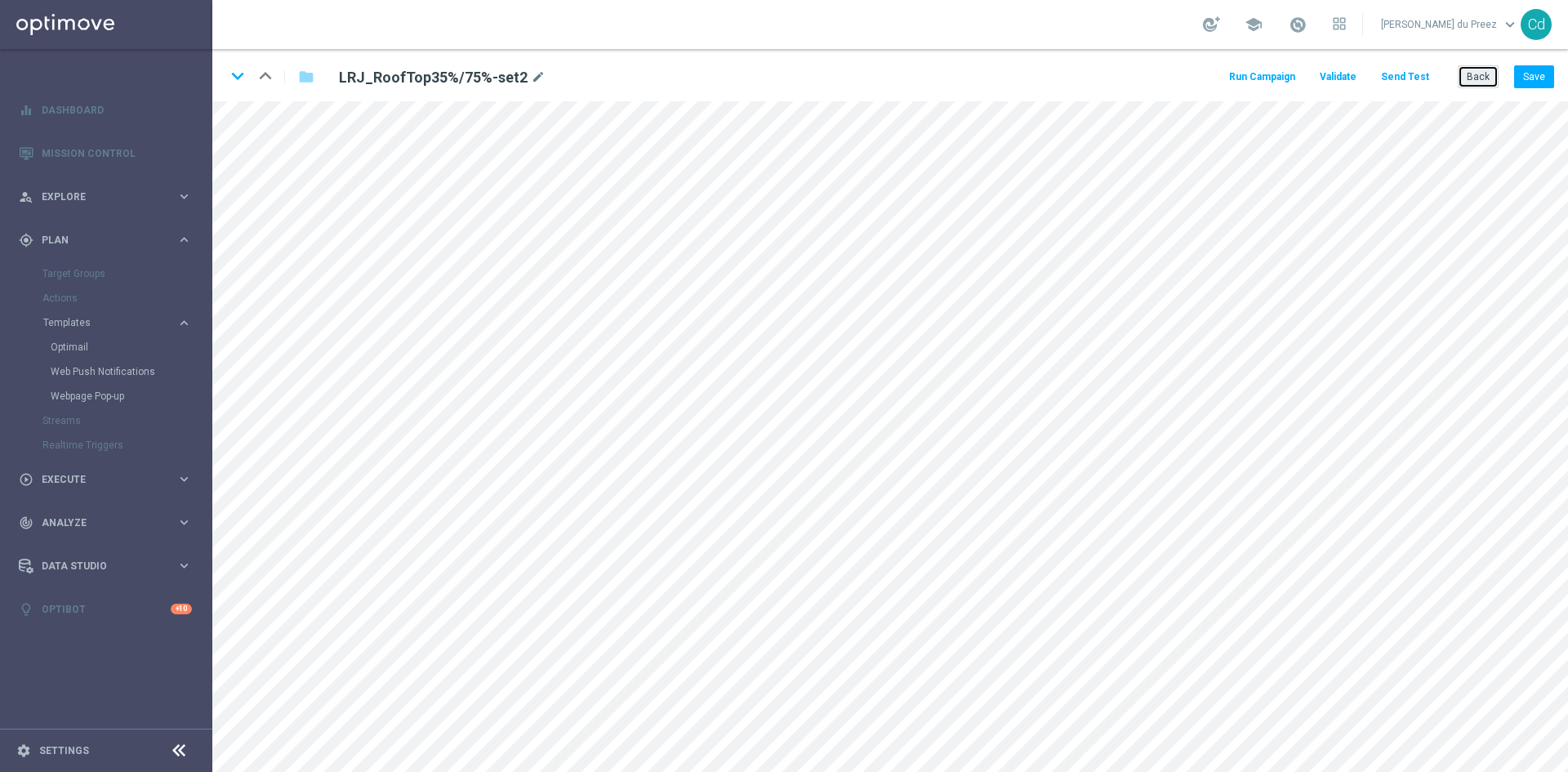
click at [1482, 72] on button "Back" at bounding box center [1478, 76] width 41 height 23
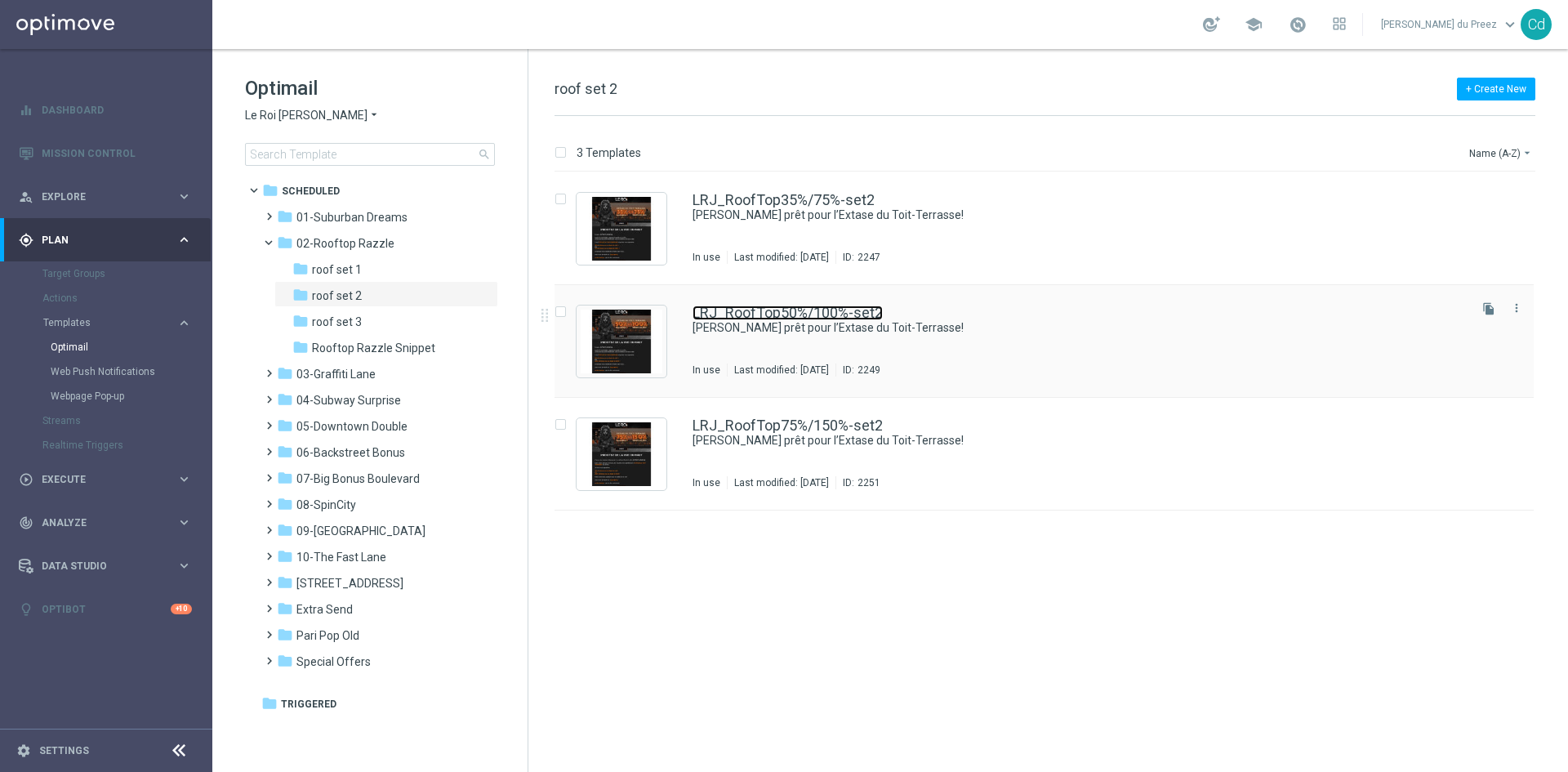
click at [815, 309] on link "LRJ_RoofTop50%/100%-set2" at bounding box center [787, 313] width 190 height 15
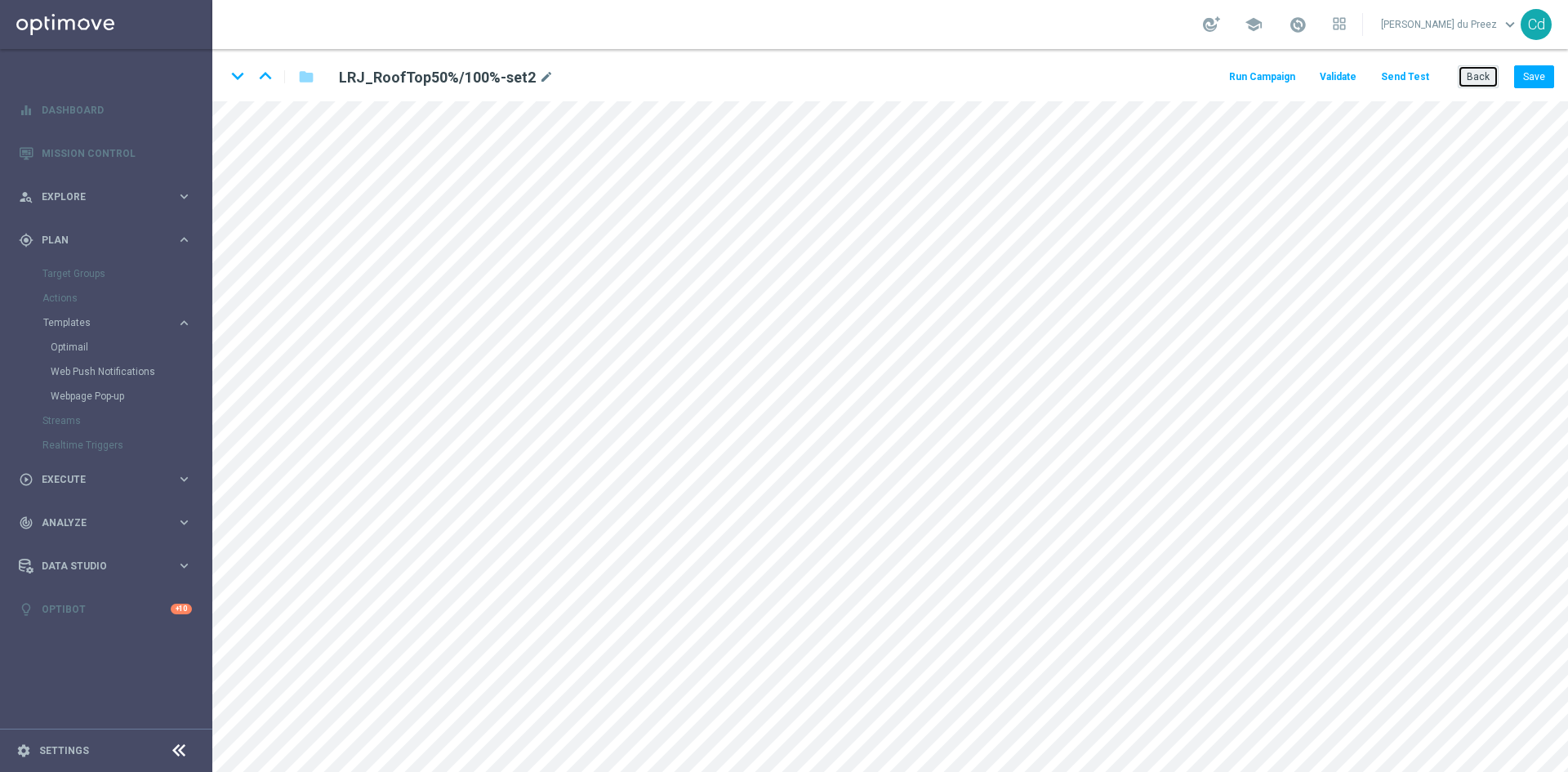
click at [1496, 79] on button "Back" at bounding box center [1478, 76] width 41 height 23
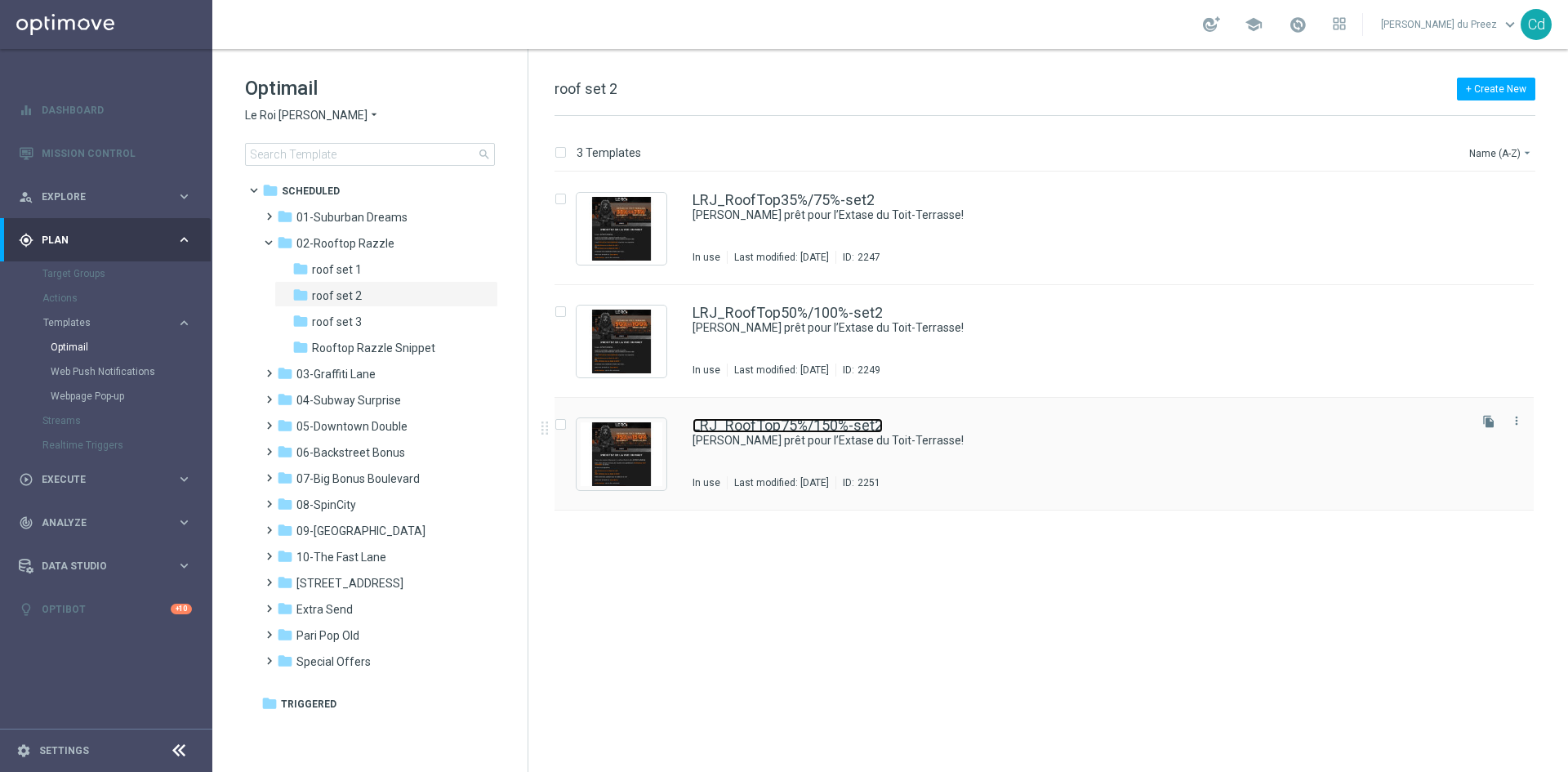
click at [829, 422] on link "LRJ_RoofTop75%/150%-set2" at bounding box center [787, 425] width 190 height 15
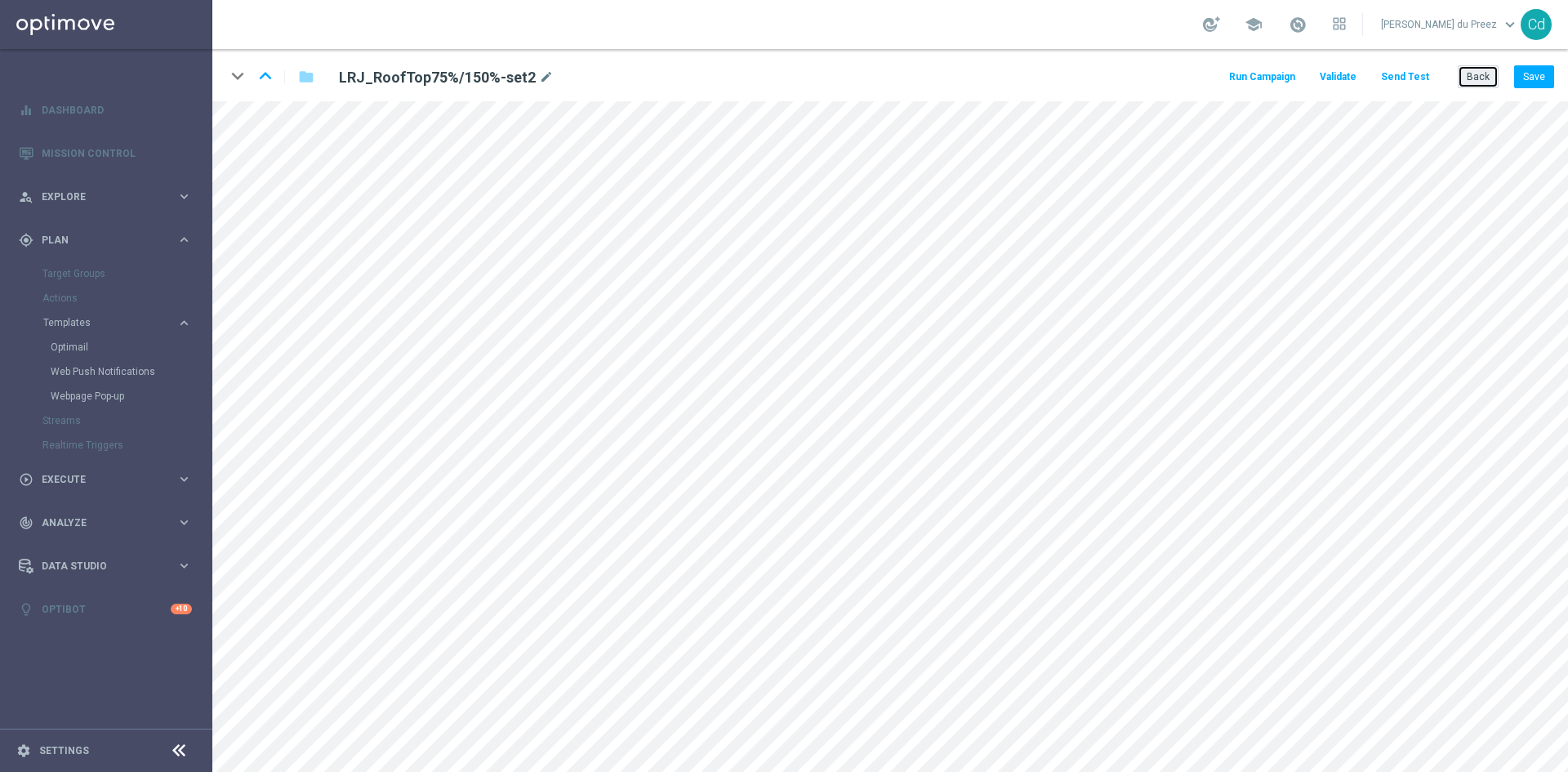
click at [1486, 79] on button "Back" at bounding box center [1478, 76] width 41 height 23
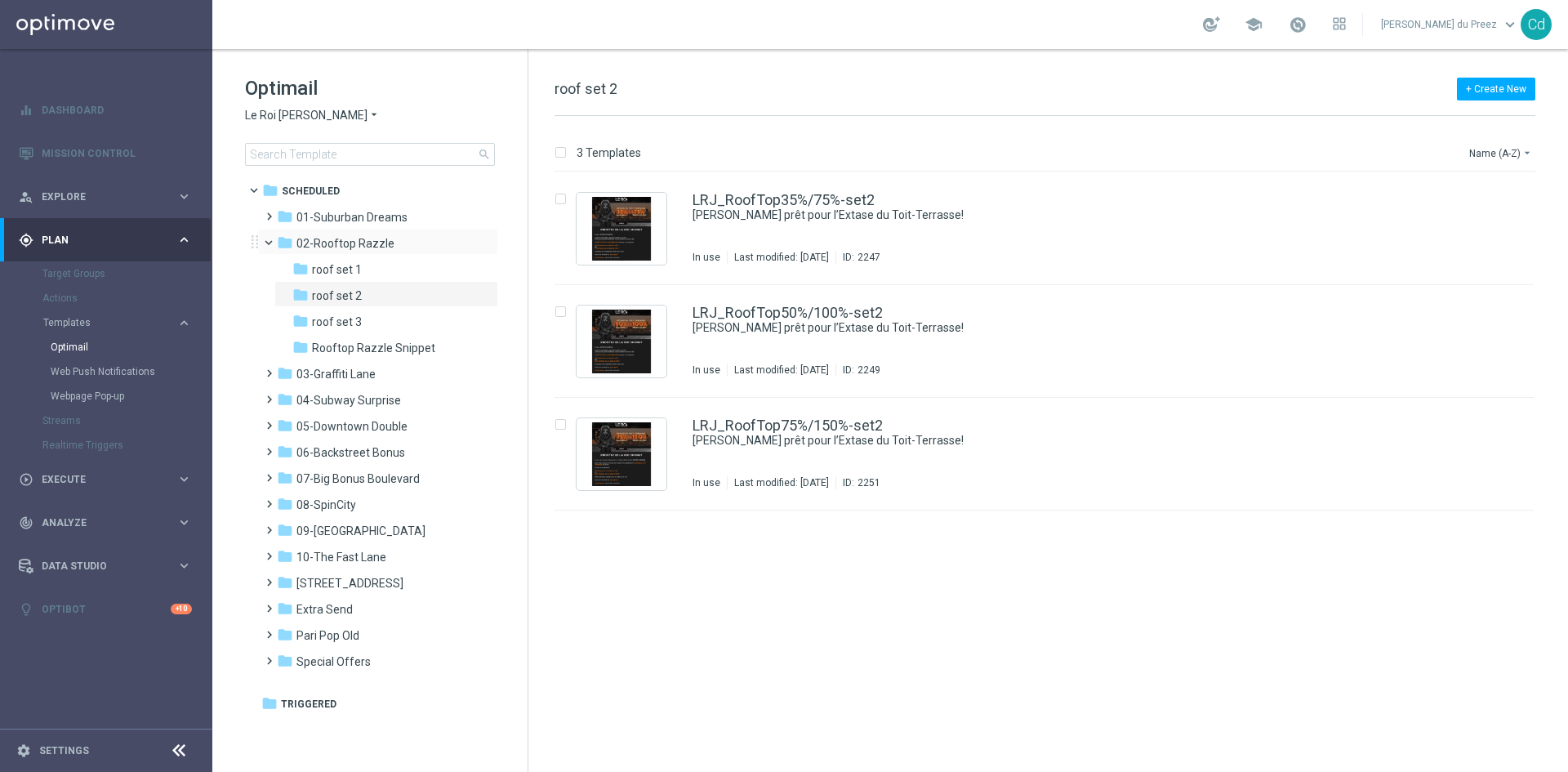
click at [272, 243] on span at bounding box center [275, 238] width 7 height 7
